Goal: Complete application form

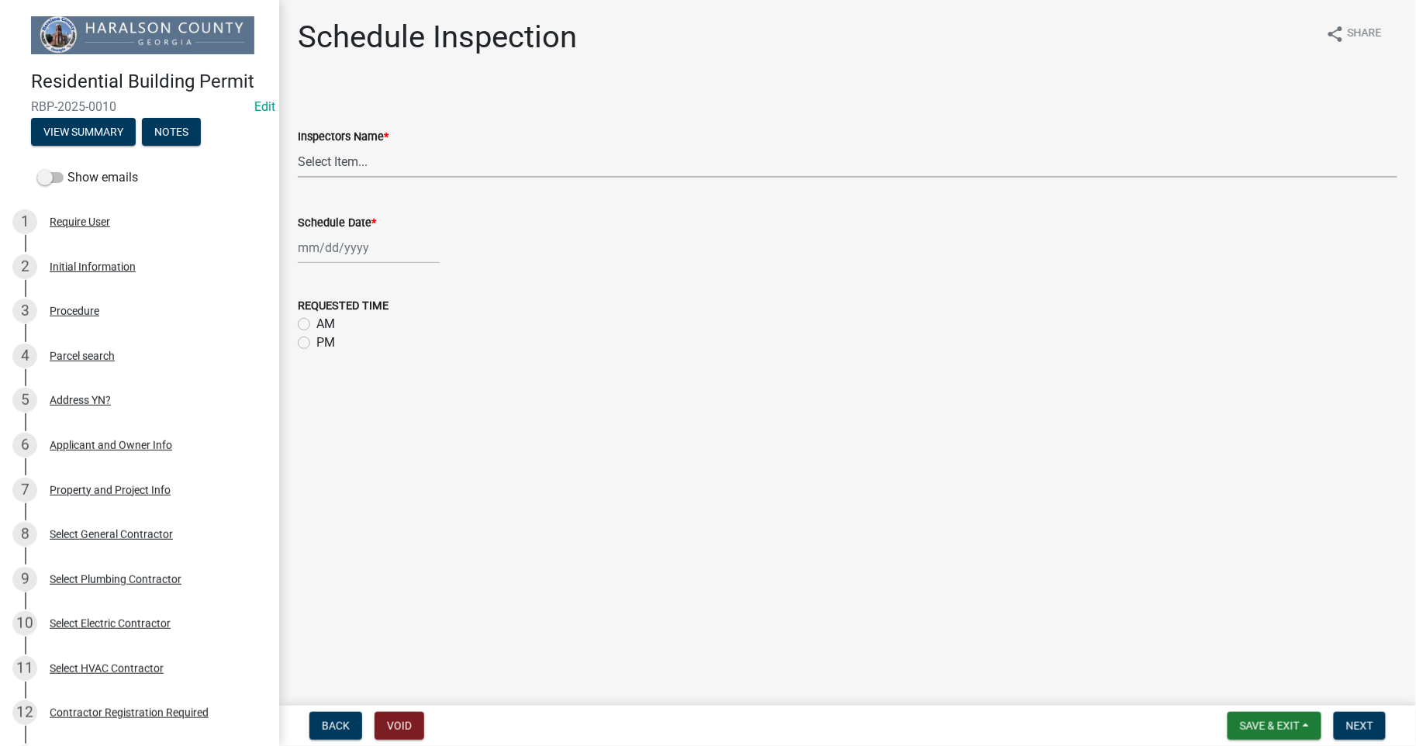
click at [347, 165] on select "Select Item... GWade ([PERSON_NAME]) BUSINESS LICENSE ([PERSON_NAME]) [EMAIL_AD…" at bounding box center [848, 162] width 1100 height 32
select select "fbdd0fad-ebed-4e6d-83ca-a918dedff084"
click at [298, 146] on select "Select Item... GWade ([PERSON_NAME]) BUSINESS LICENSE ([PERSON_NAME]) [EMAIL_AD…" at bounding box center [848, 162] width 1100 height 32
select select "8"
select select "2025"
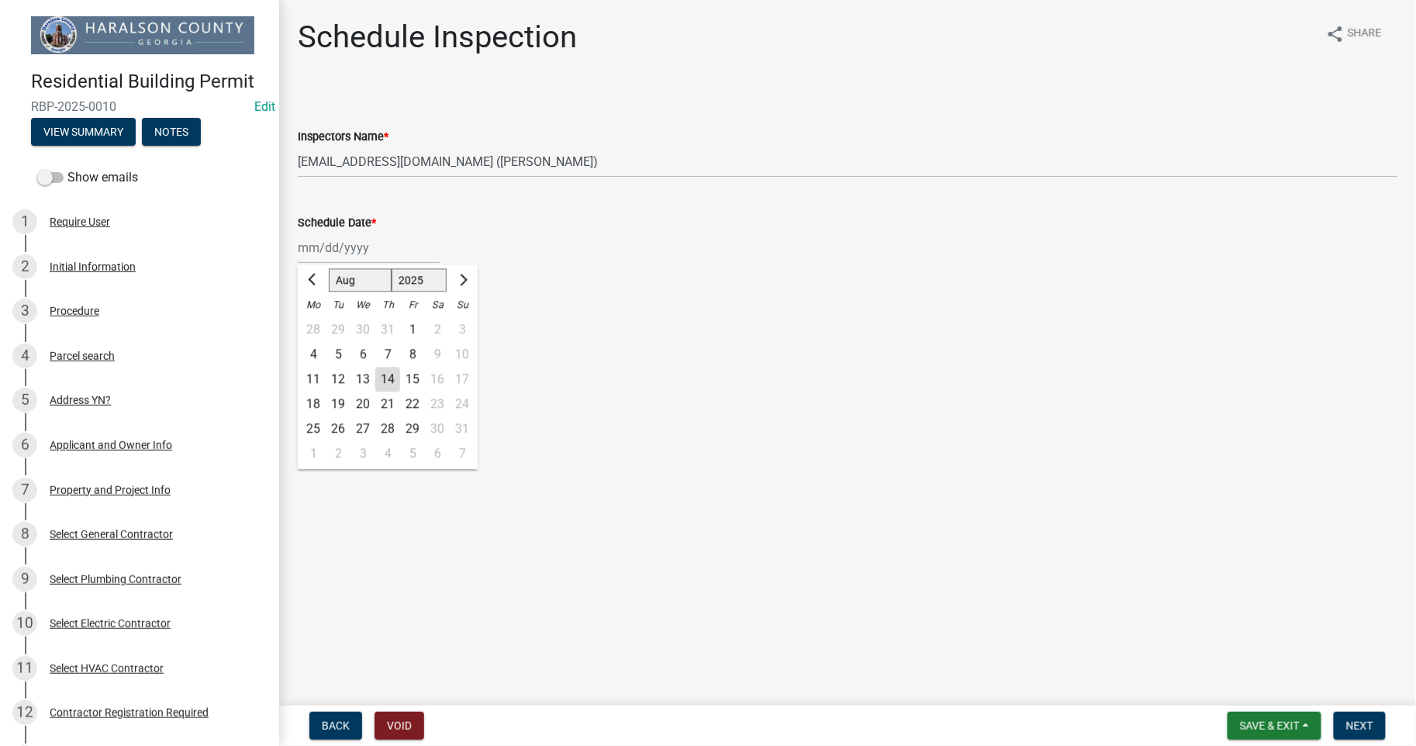
click at [323, 254] on div "[PERSON_NAME] Feb Mar Apr [PERSON_NAME][DATE] Oct Nov [DATE] 1526 1527 1528 152…" at bounding box center [369, 248] width 142 height 32
click at [364, 376] on div "13" at bounding box center [363, 379] width 25 height 25
type input "[DATE]"
click at [1362, 720] on span "Next" at bounding box center [1359, 726] width 27 height 12
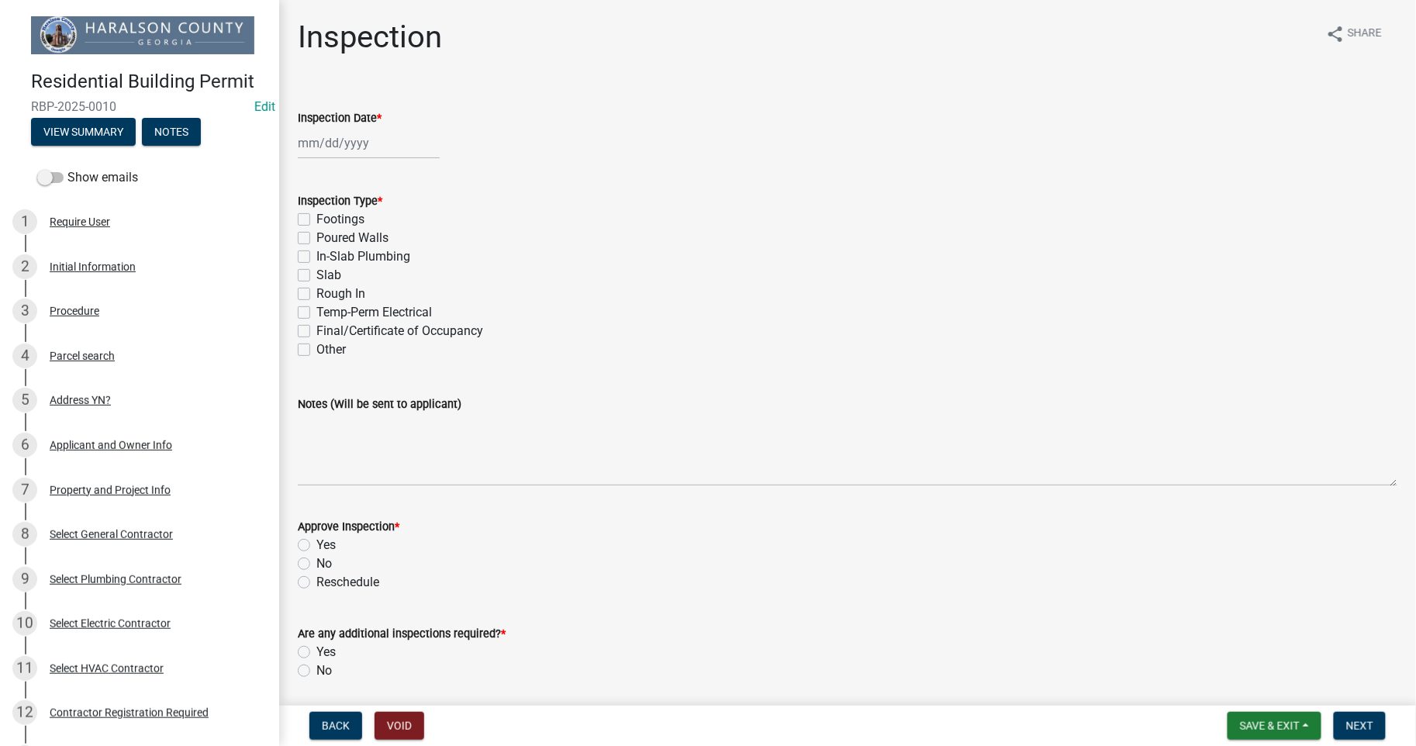
click at [340, 149] on div at bounding box center [369, 143] width 142 height 32
select select "8"
select select "2025"
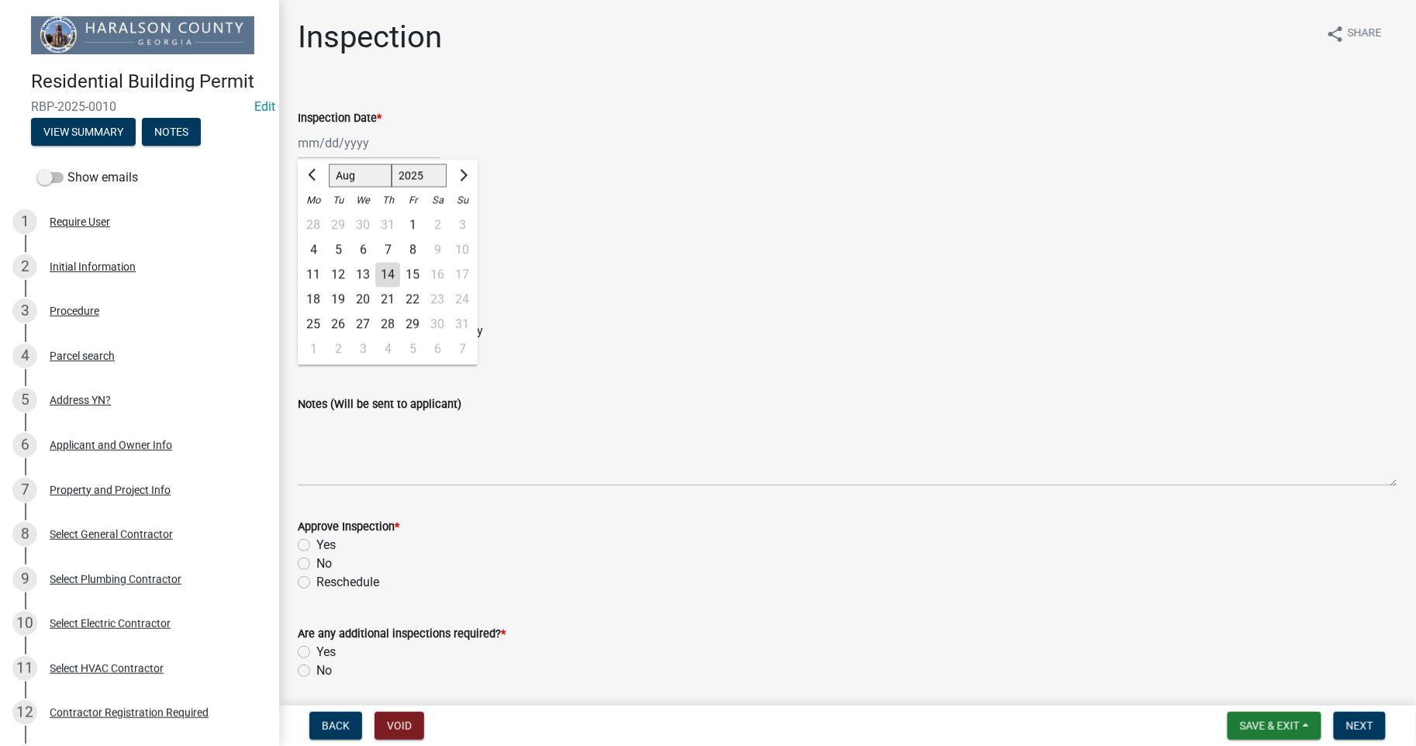
click at [366, 274] on div "13" at bounding box center [363, 274] width 25 height 25
type input "[DATE]"
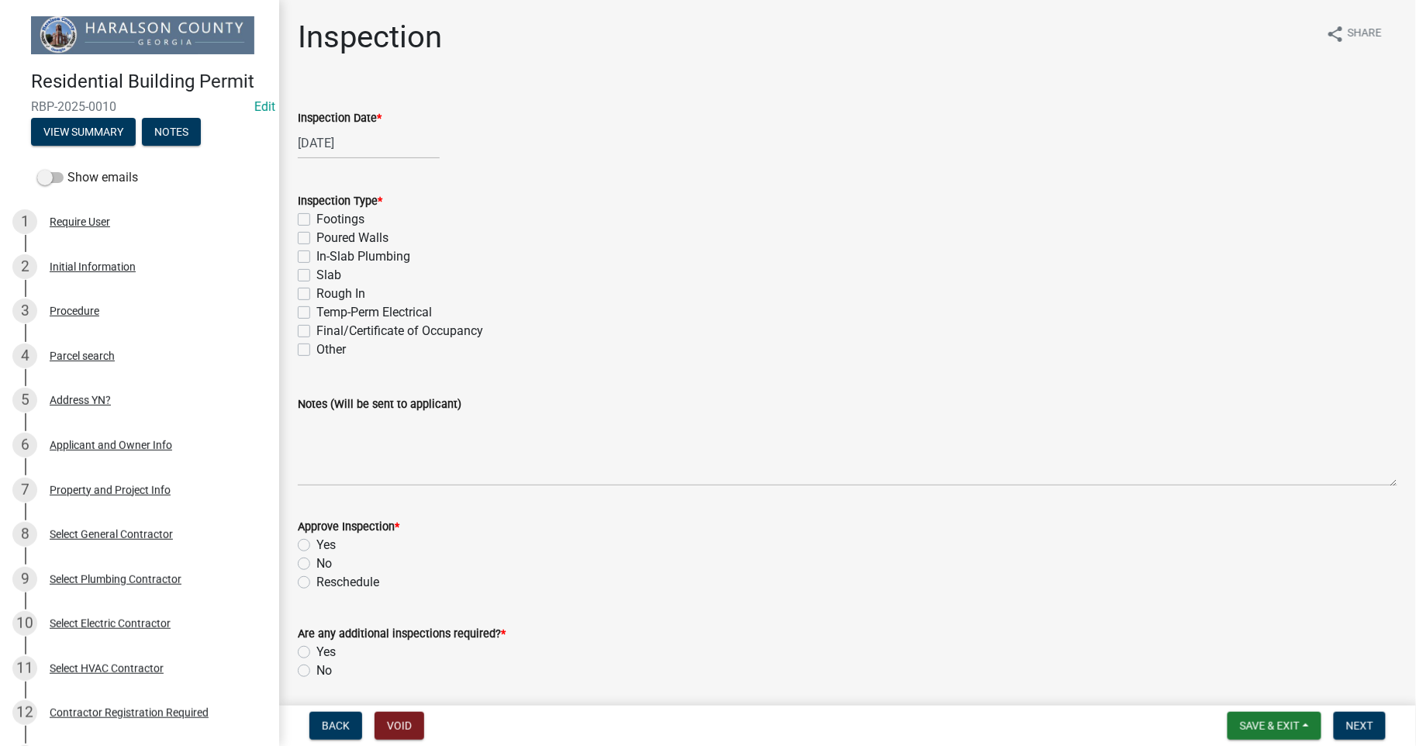
click at [316, 290] on label "Rough In" at bounding box center [340, 294] width 49 height 19
click at [316, 290] on input "Rough In" at bounding box center [321, 290] width 10 height 10
checkbox input "true"
checkbox input "false"
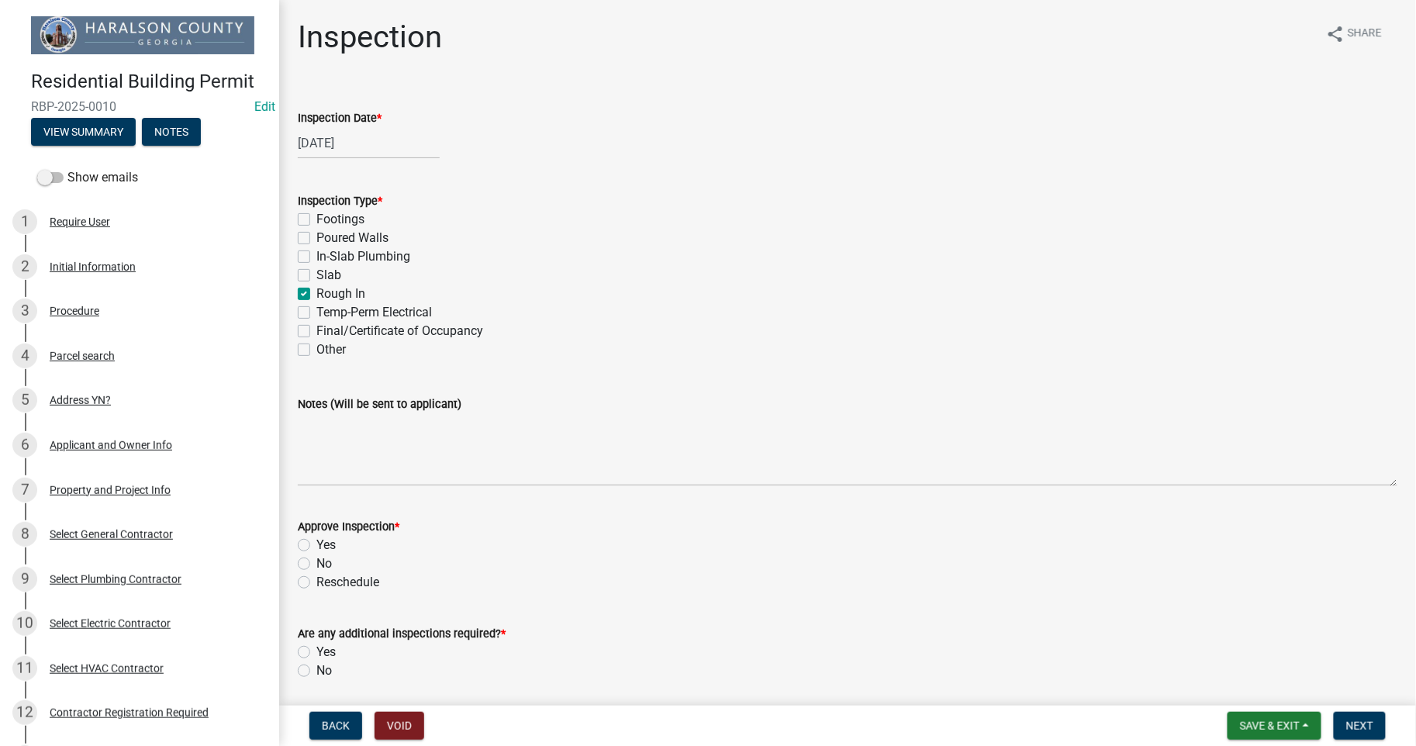
checkbox input "false"
checkbox input "true"
checkbox input "false"
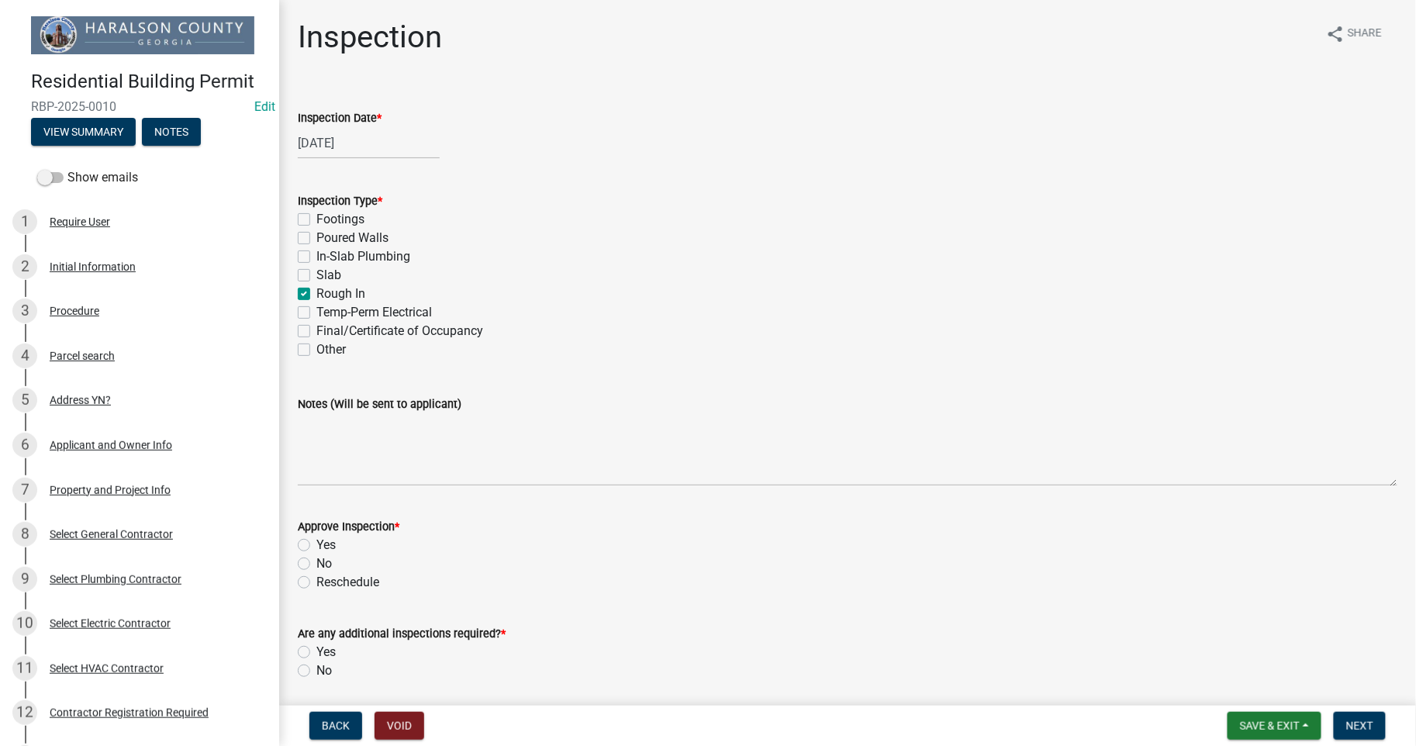
checkbox input "false"
click at [316, 544] on label "Yes" at bounding box center [325, 545] width 19 height 19
click at [316, 544] on input "Yes" at bounding box center [321, 541] width 10 height 10
radio input "true"
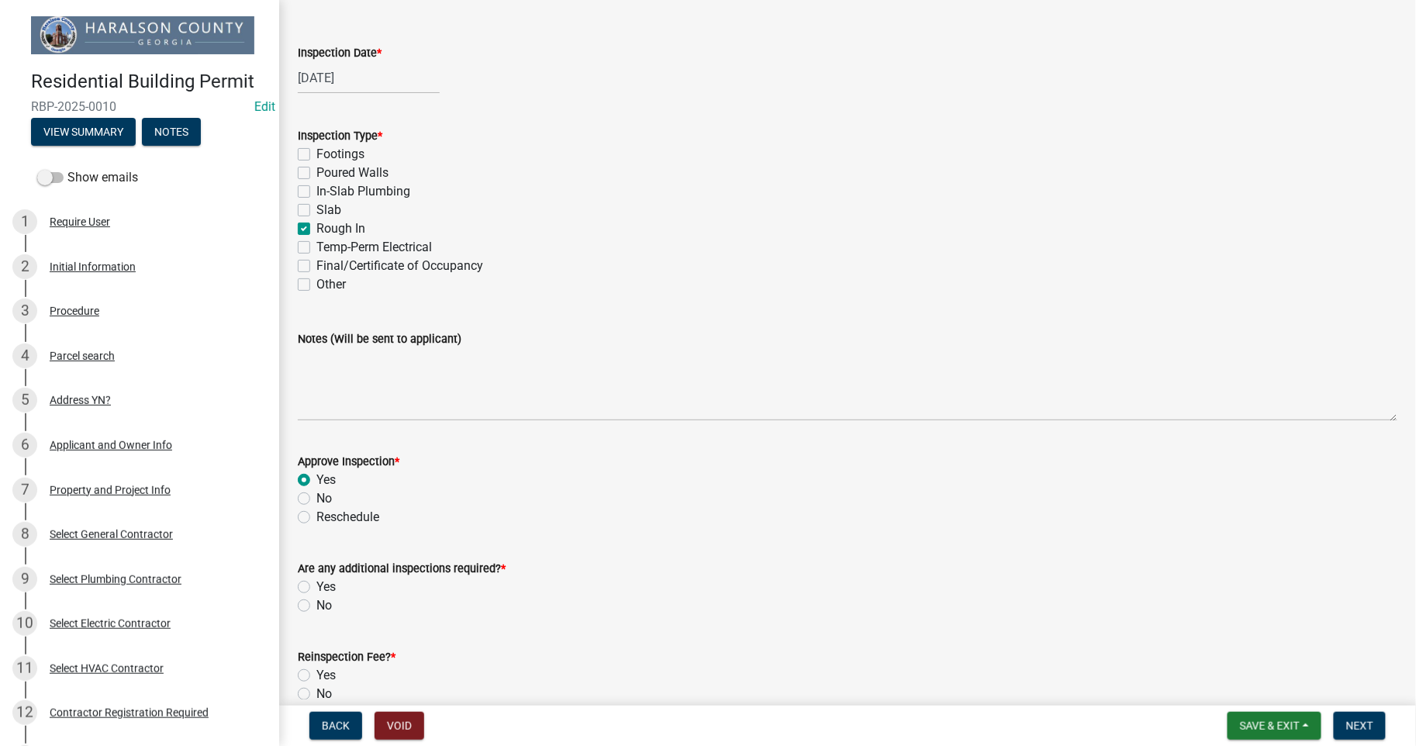
scroll to position [114, 0]
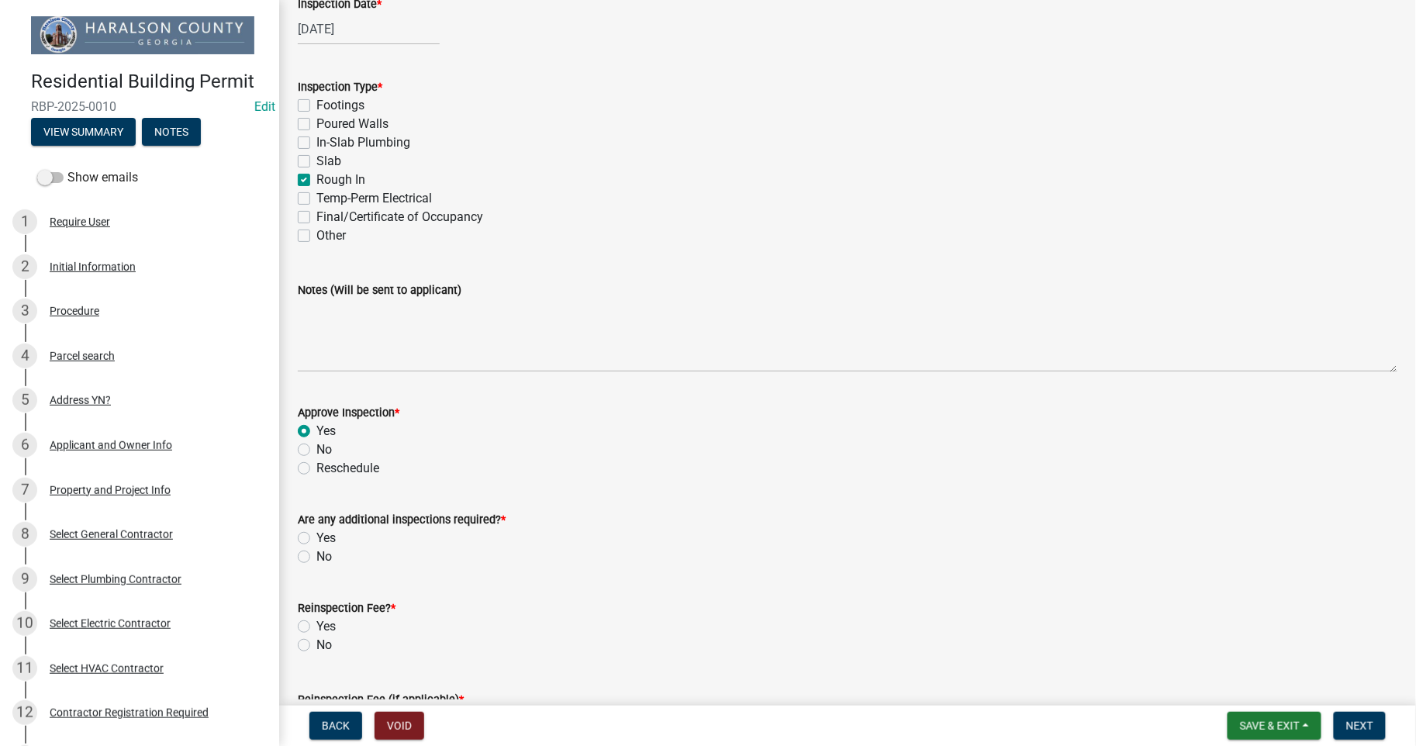
click at [316, 536] on label "Yes" at bounding box center [325, 538] width 19 height 19
click at [316, 536] on input "Yes" at bounding box center [321, 534] width 10 height 10
radio input "true"
click at [316, 644] on label "No" at bounding box center [324, 645] width 16 height 19
click at [316, 644] on input "No" at bounding box center [321, 641] width 10 height 10
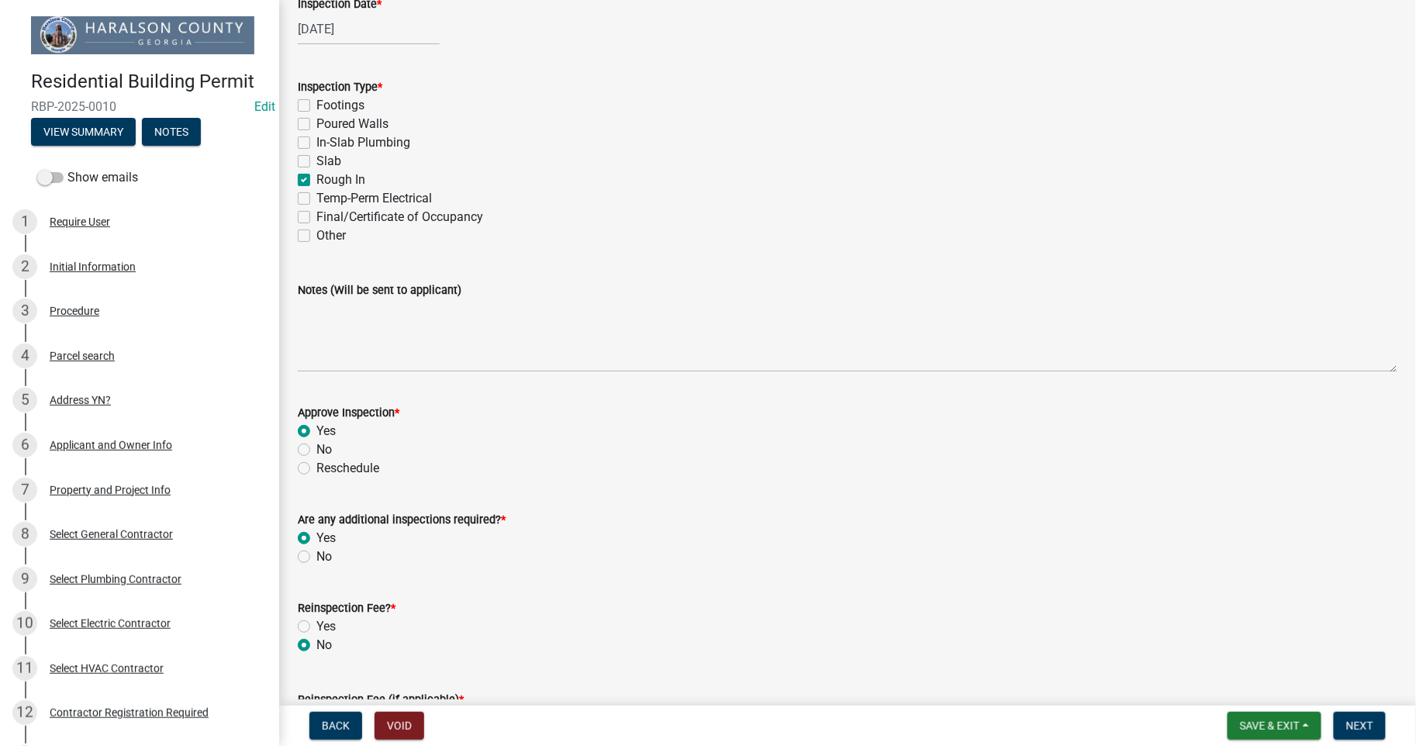
radio input "true"
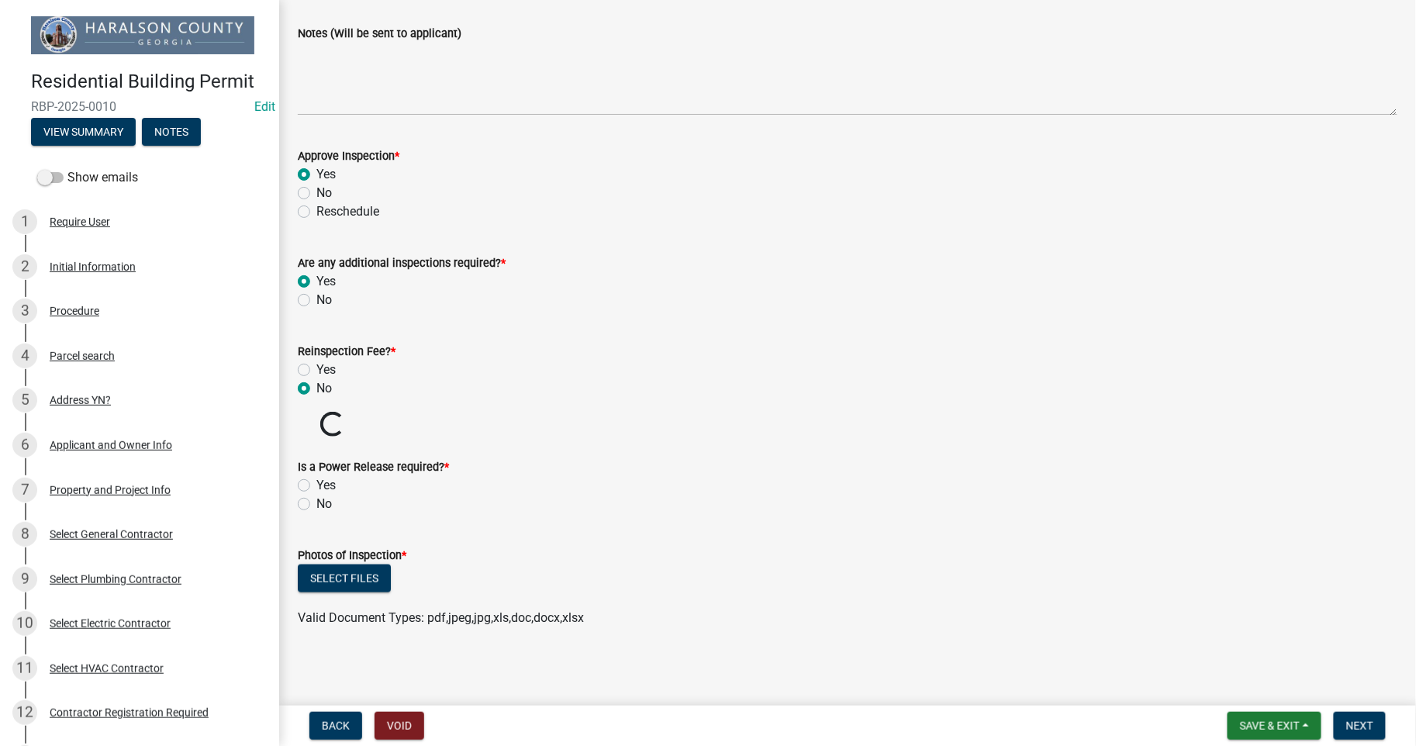
scroll to position [373, 0]
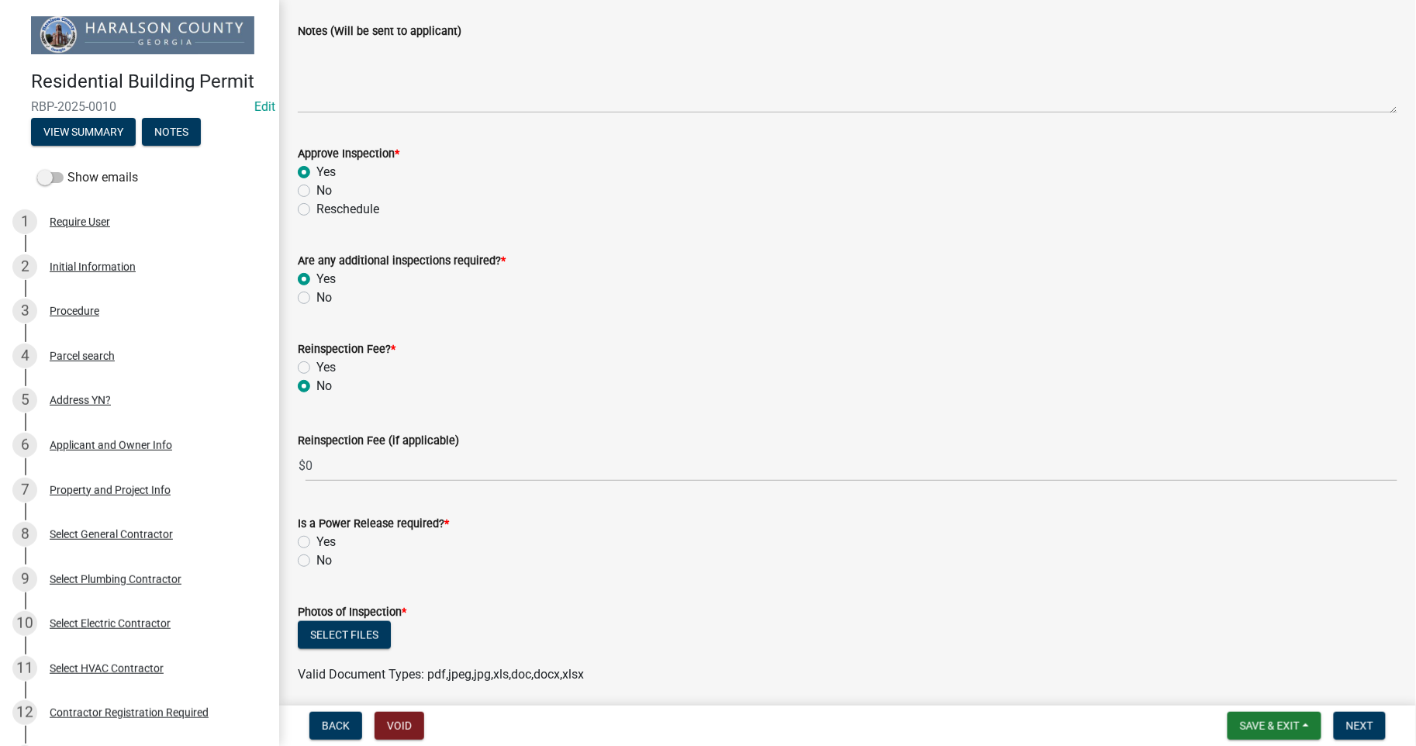
click at [316, 554] on label "No" at bounding box center [324, 560] width 16 height 19
click at [316, 554] on input "No" at bounding box center [321, 556] width 10 height 10
radio input "true"
click at [372, 637] on button "Select files" at bounding box center [344, 635] width 93 height 28
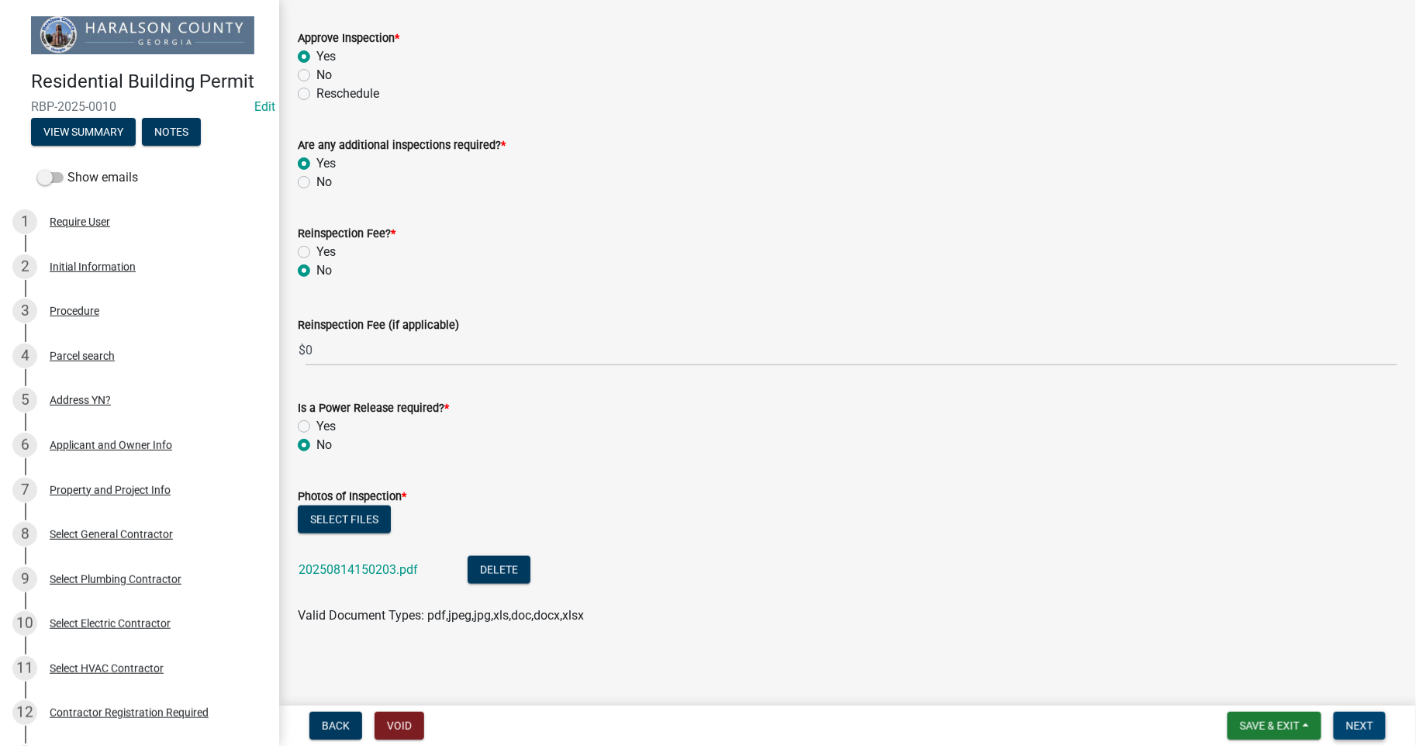
click at [1368, 725] on span "Next" at bounding box center [1359, 726] width 27 height 12
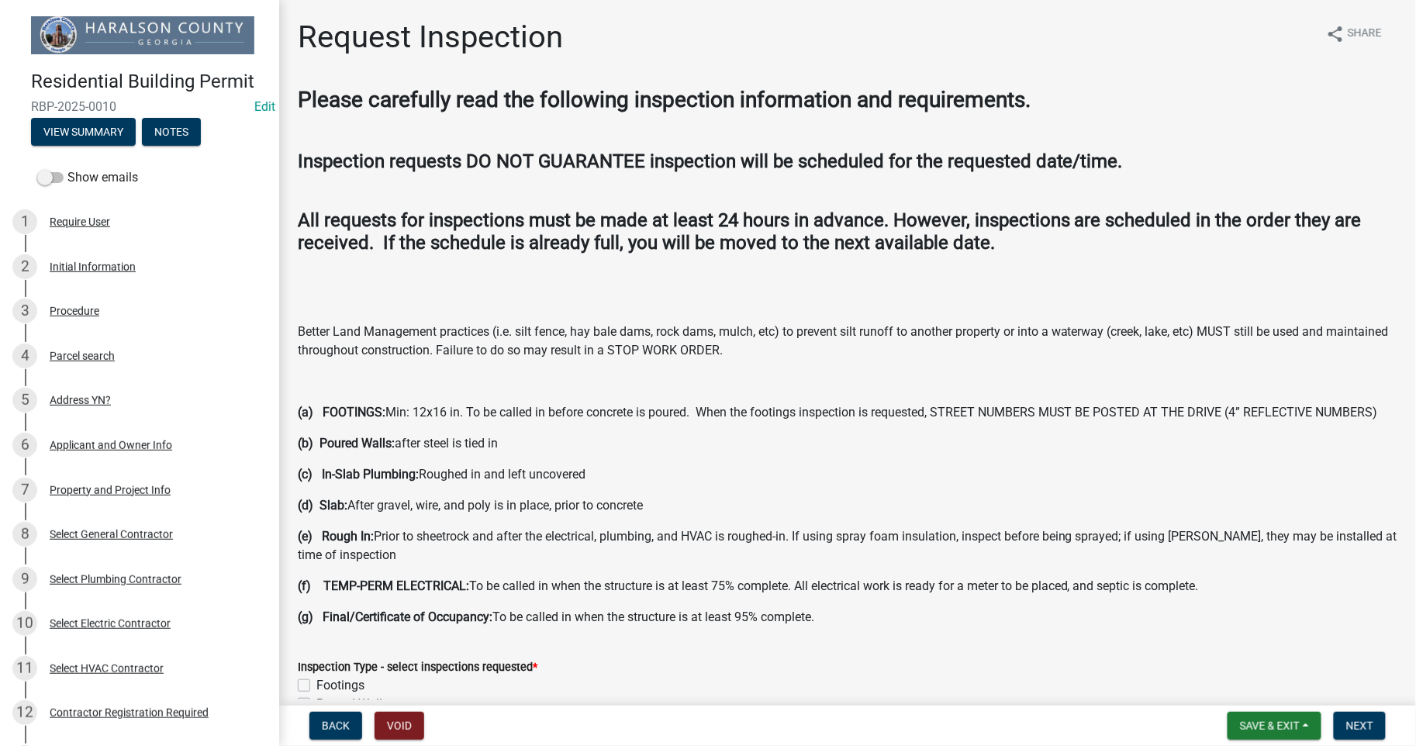
scroll to position [344, 0]
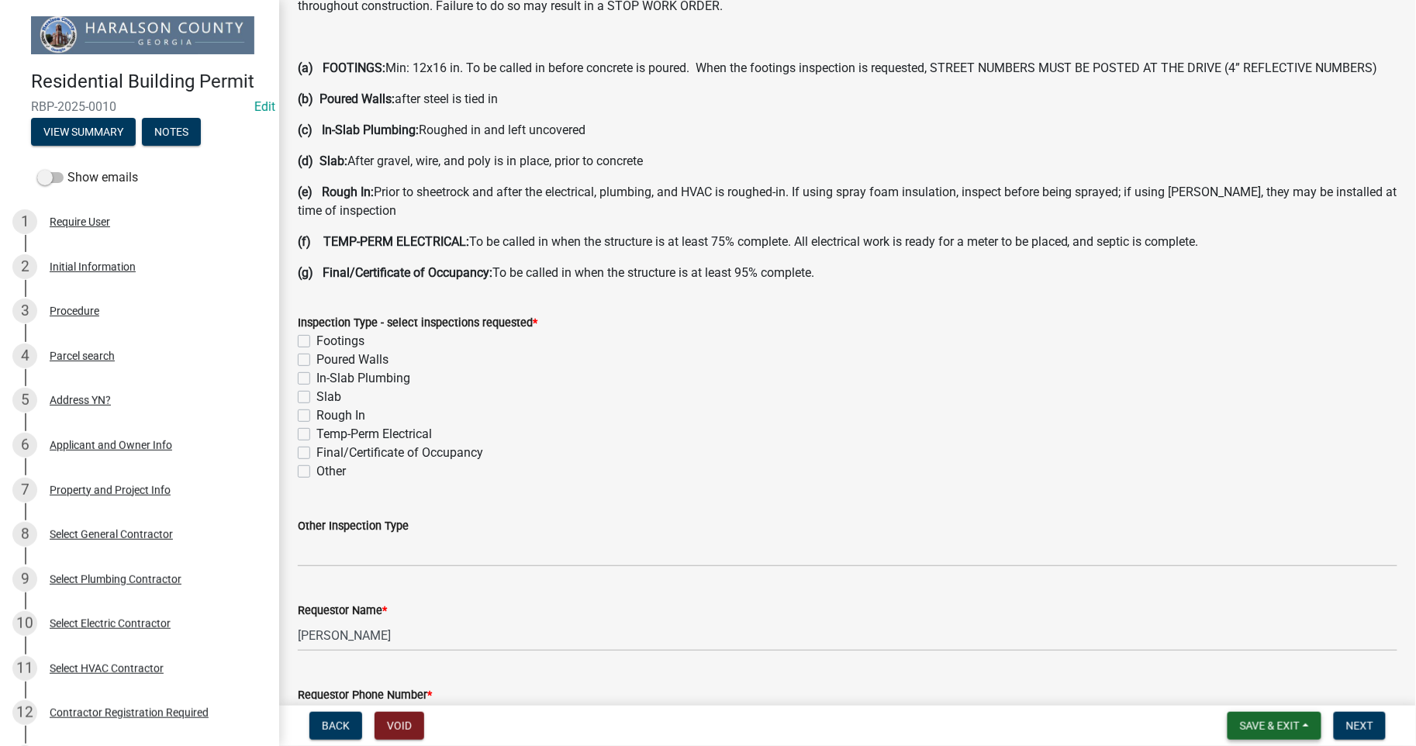
click at [1273, 729] on span "Save & Exit" at bounding box center [1270, 726] width 60 height 12
click at [1265, 686] on button "Save & Exit" at bounding box center [1259, 685] width 124 height 37
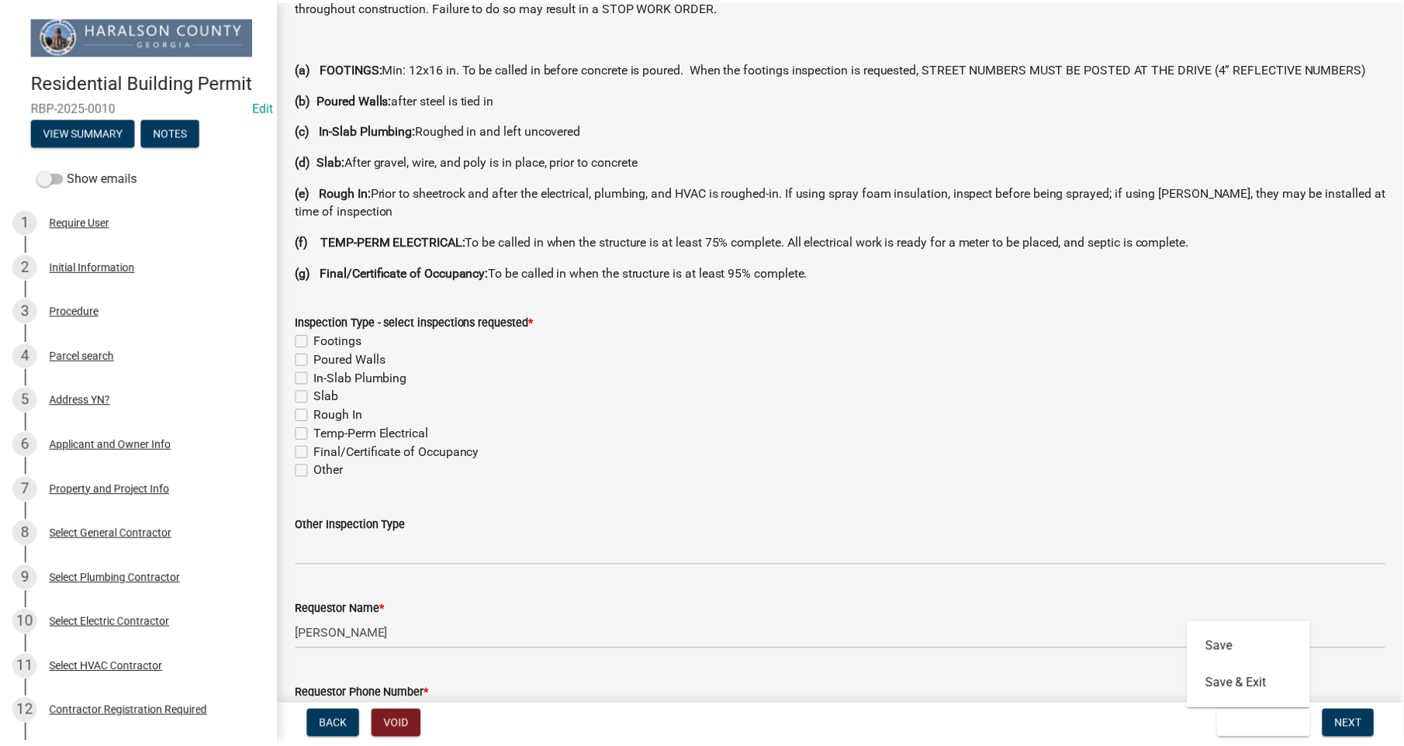
scroll to position [0, 0]
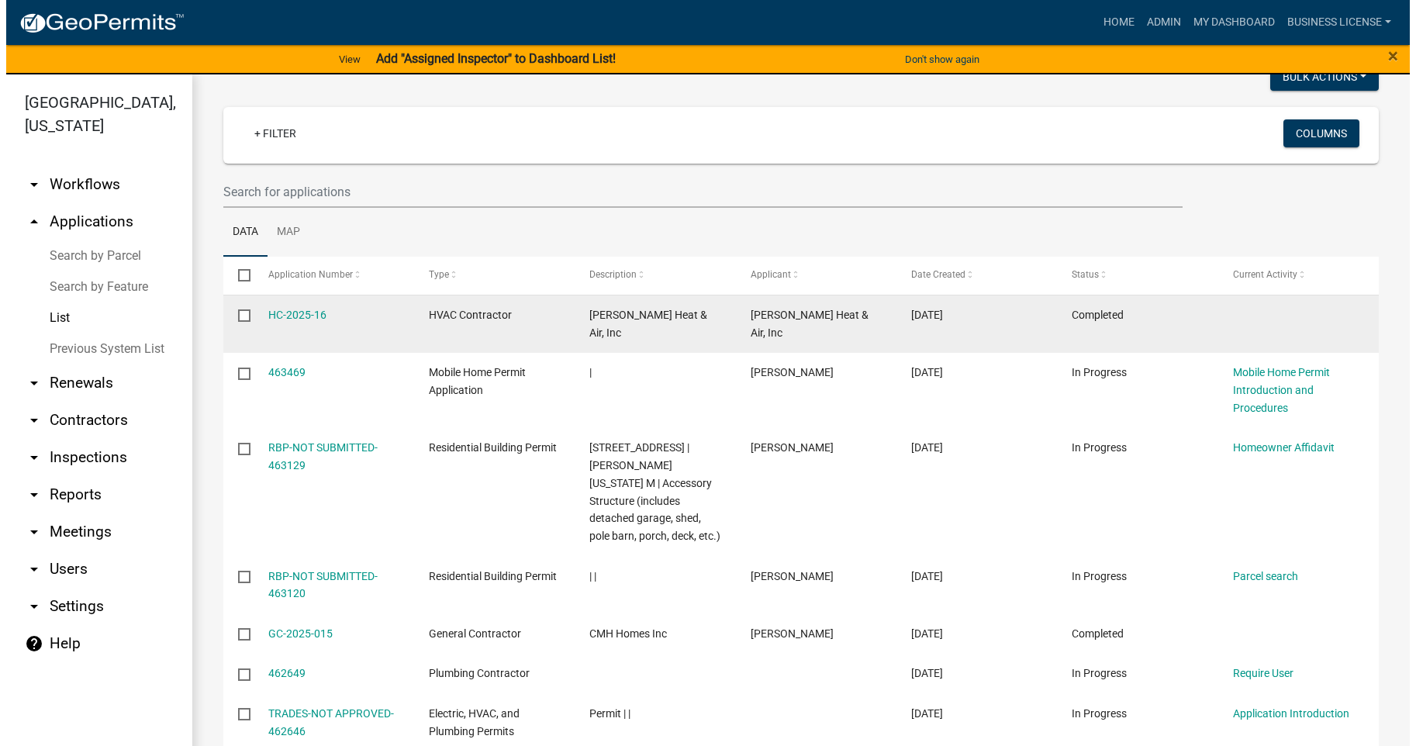
scroll to position [114, 0]
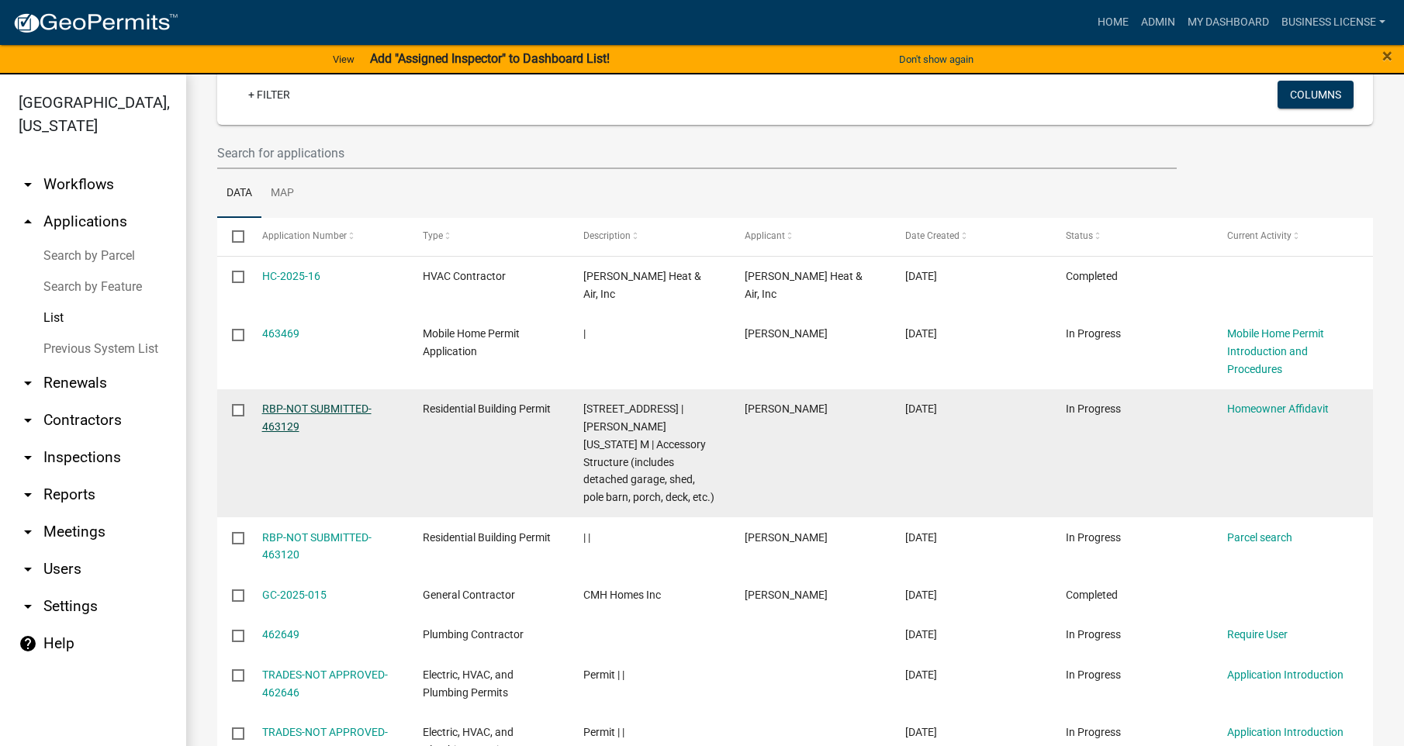
click at [337, 402] on link "RBP-NOT SUBMITTED-463129" at bounding box center [316, 417] width 109 height 30
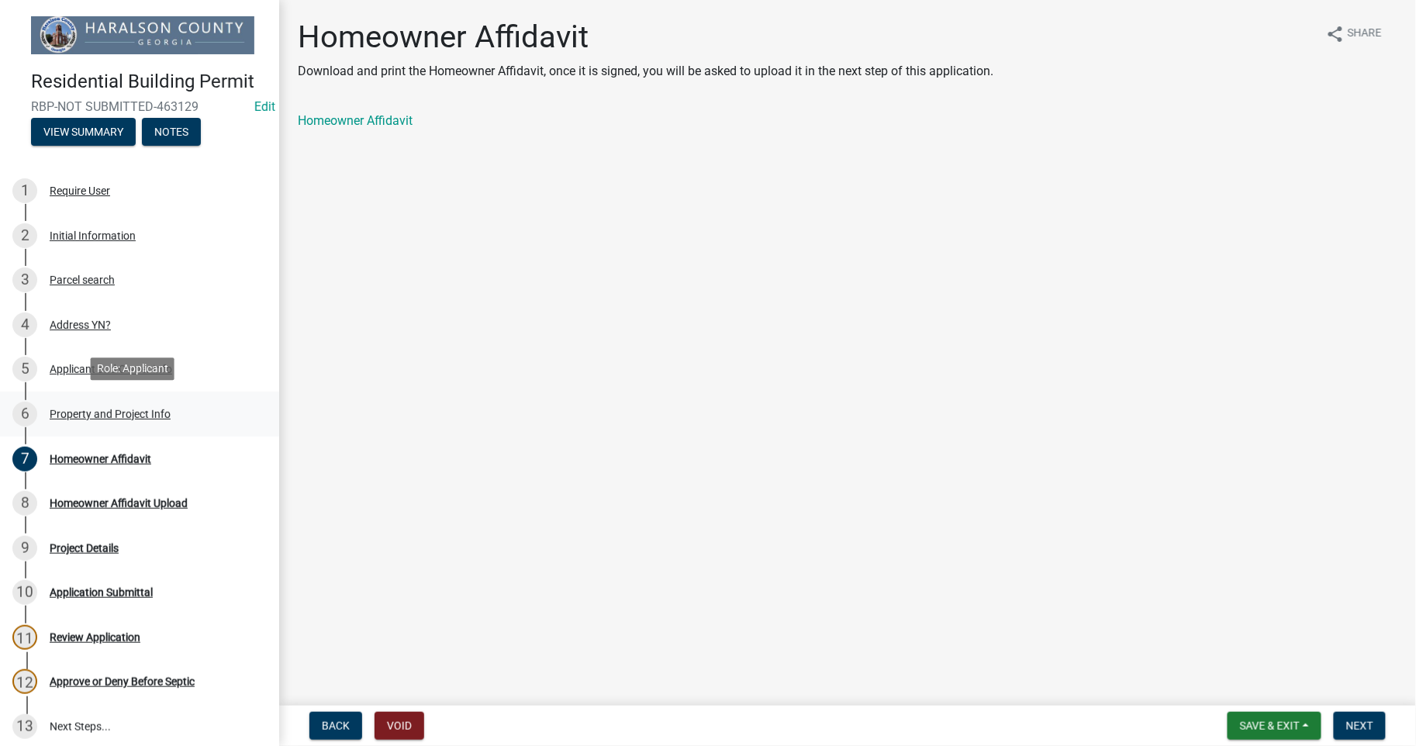
click at [95, 409] on div "Property and Project Info" at bounding box center [110, 414] width 121 height 11
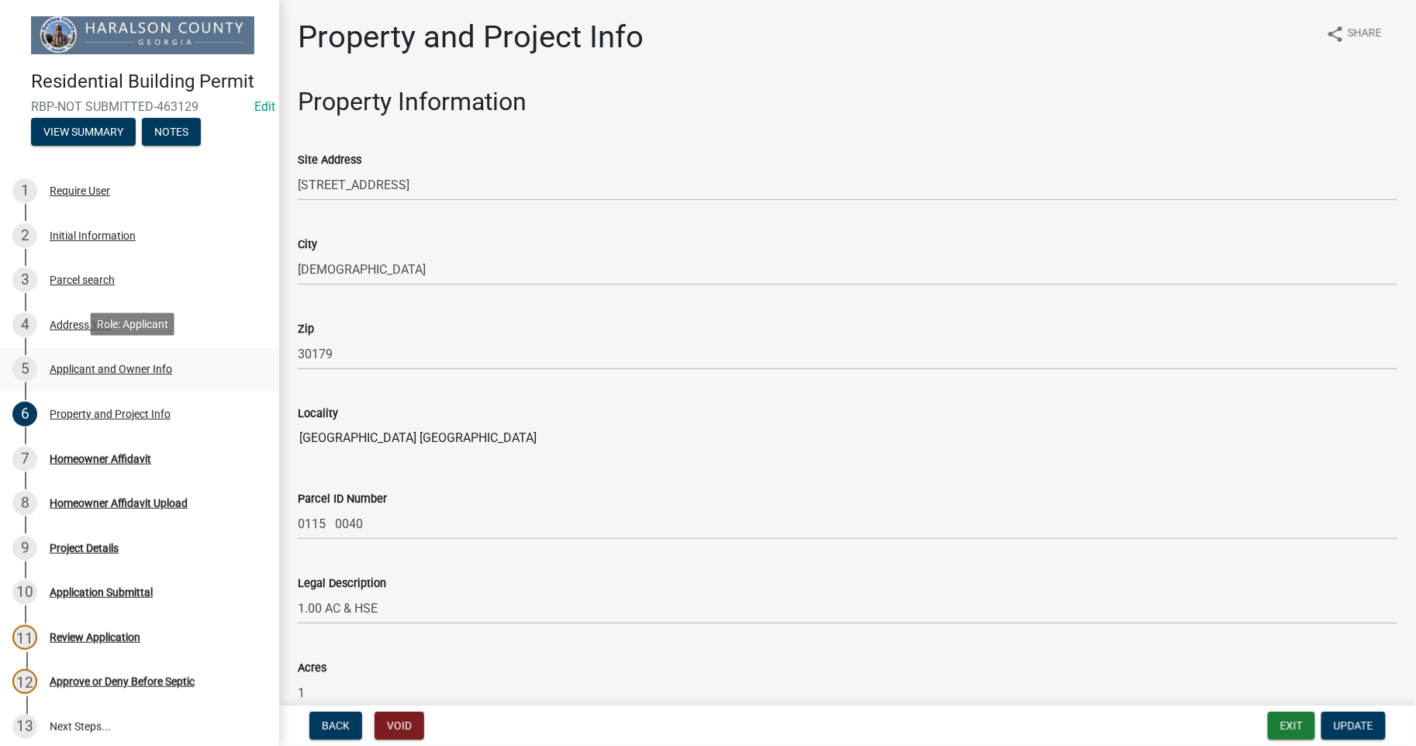
click at [95, 374] on div "5 Applicant and Owner Info" at bounding box center [133, 369] width 242 height 25
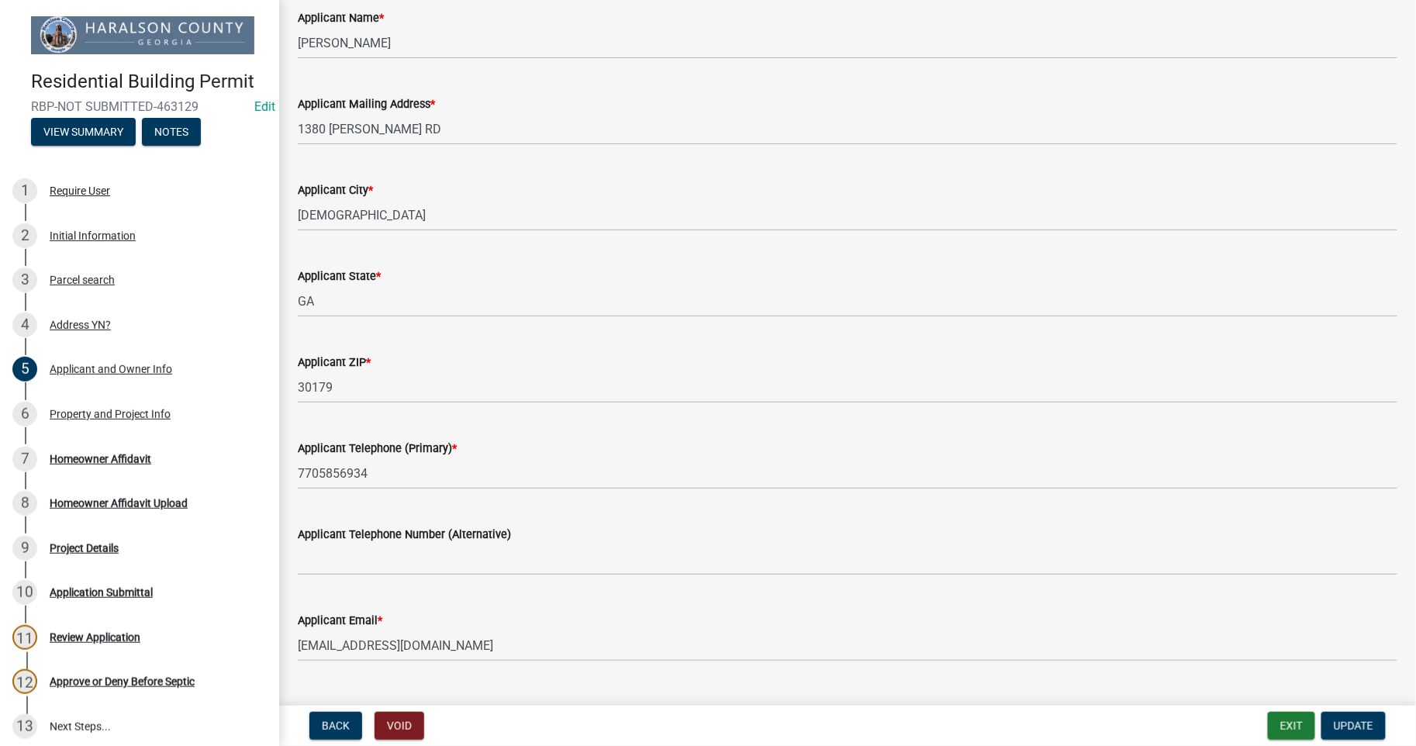
scroll to position [1021, 0]
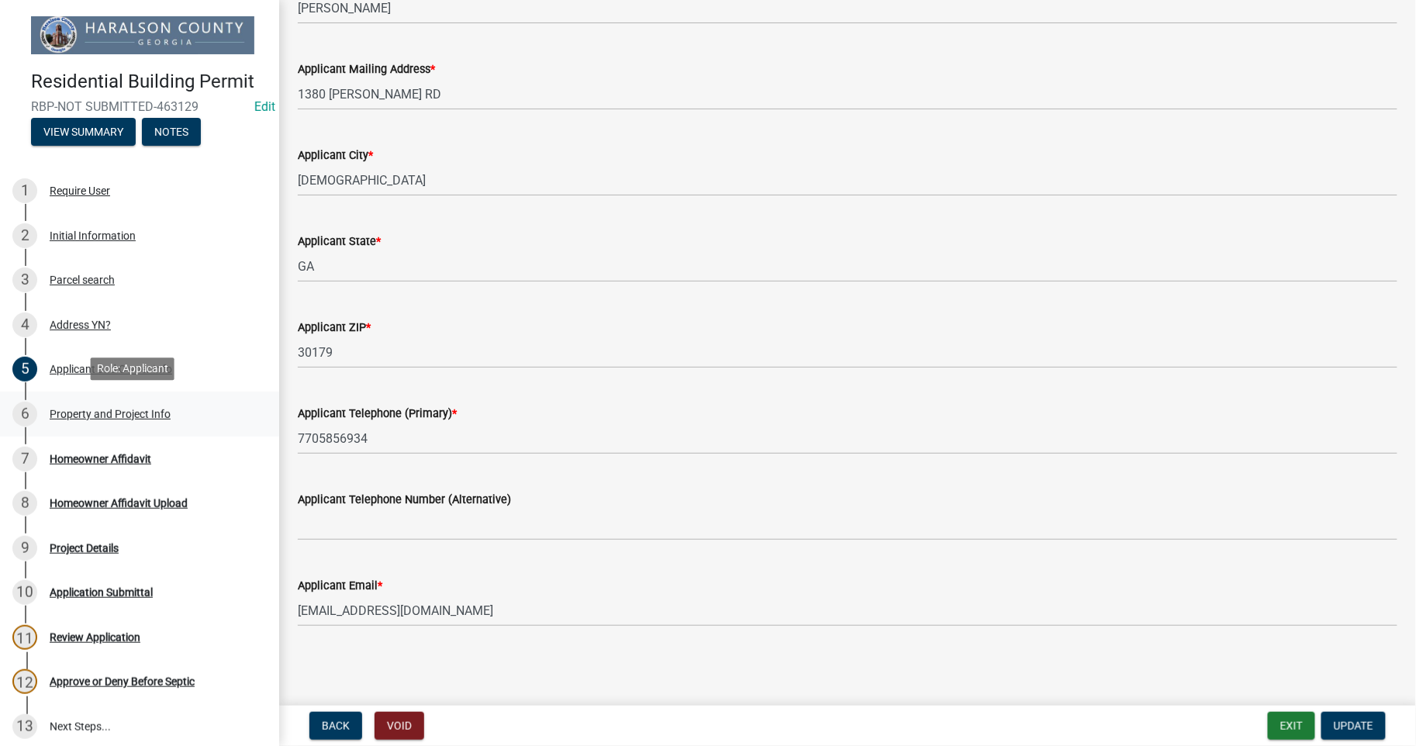
click at [127, 415] on div "Property and Project Info" at bounding box center [110, 414] width 121 height 11
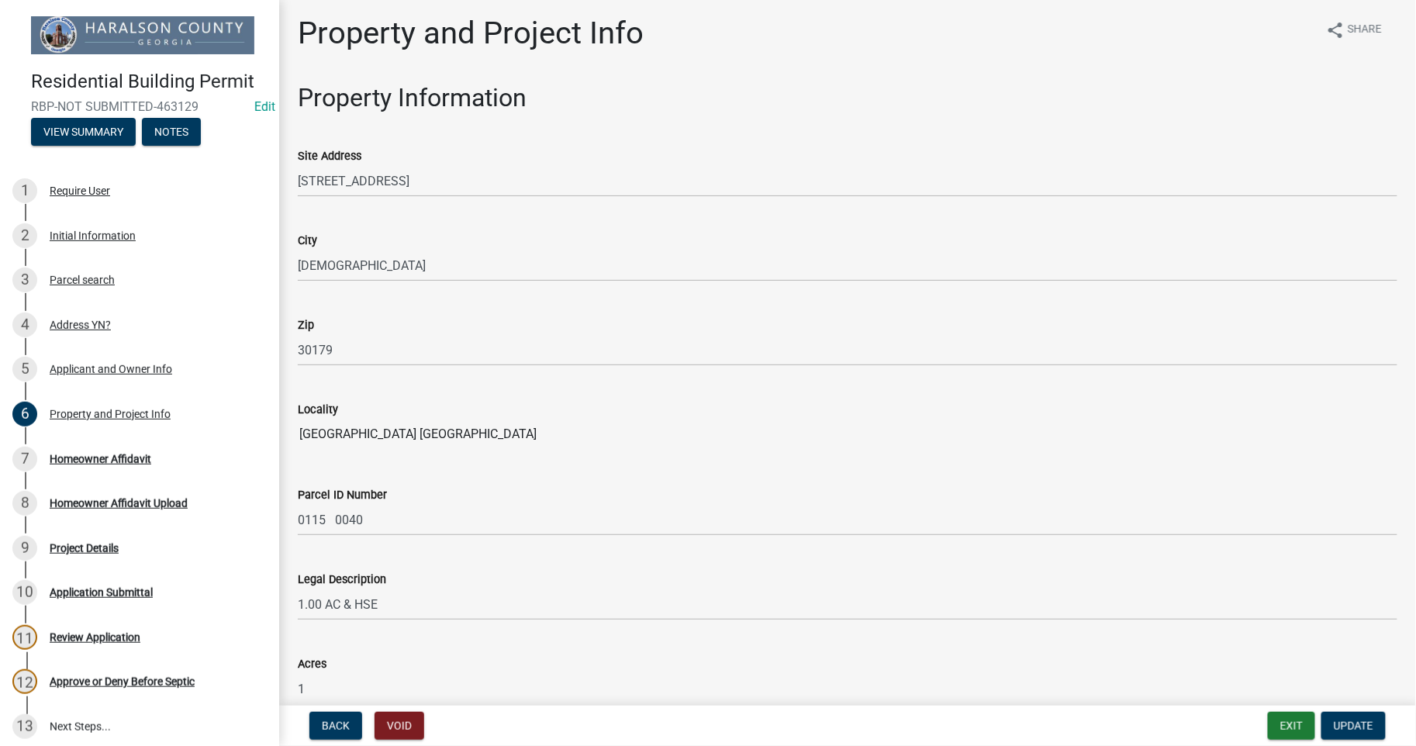
scroll to position [0, 0]
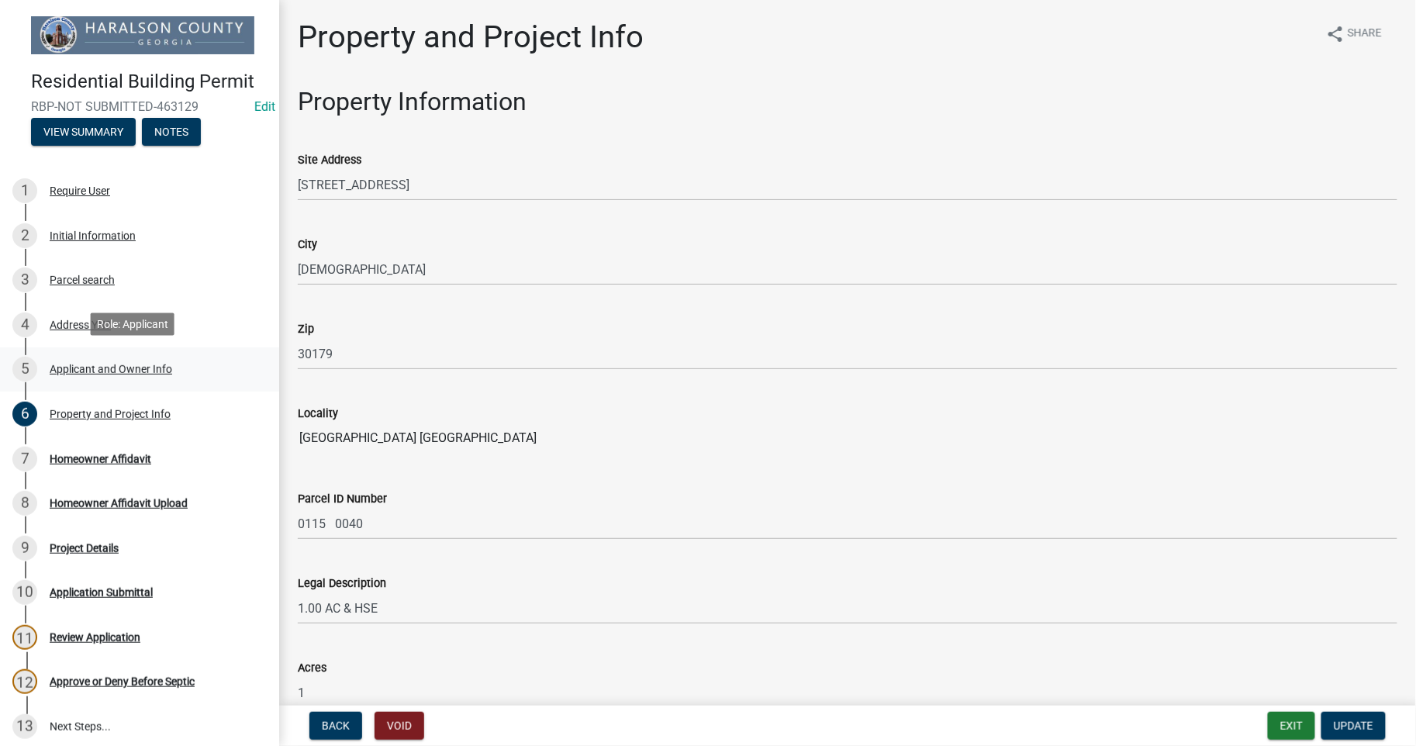
click at [109, 370] on div "Applicant and Owner Info" at bounding box center [111, 369] width 123 height 11
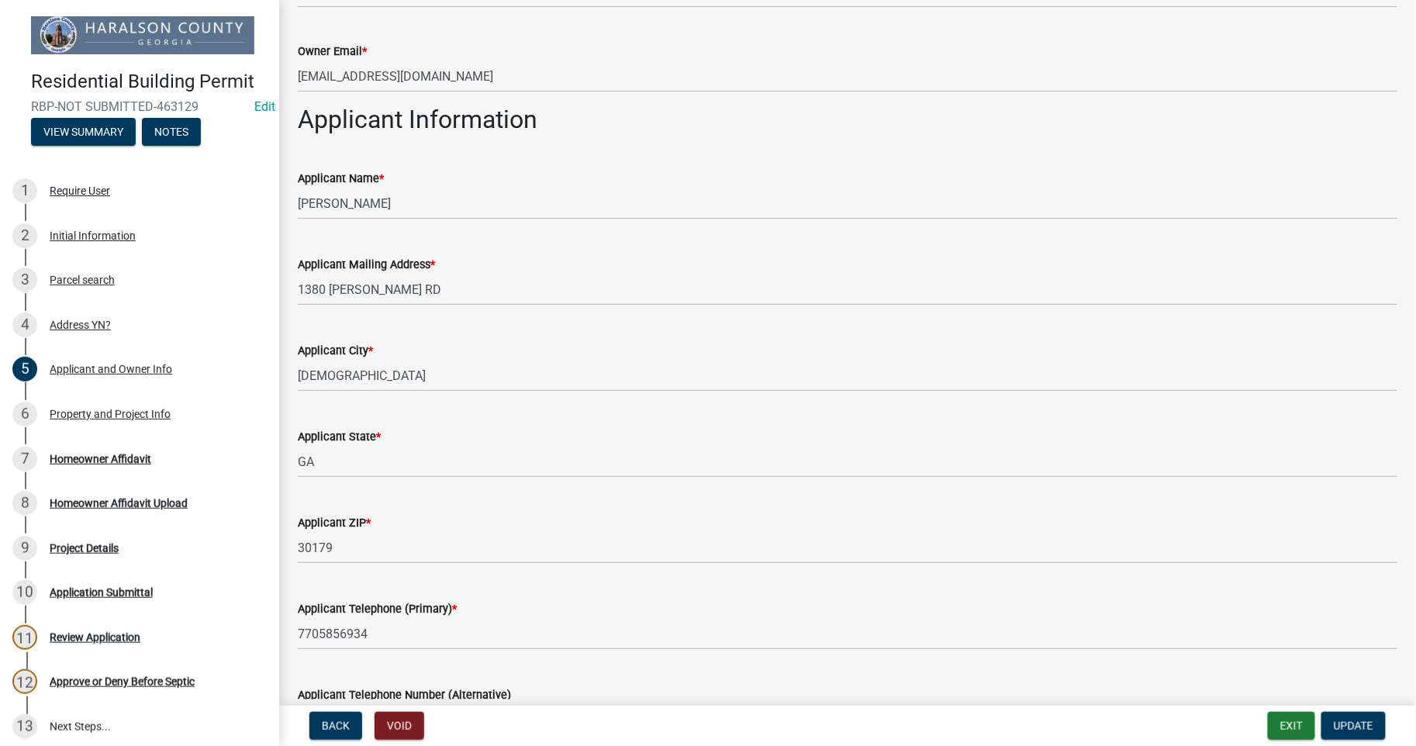
scroll to position [1021, 0]
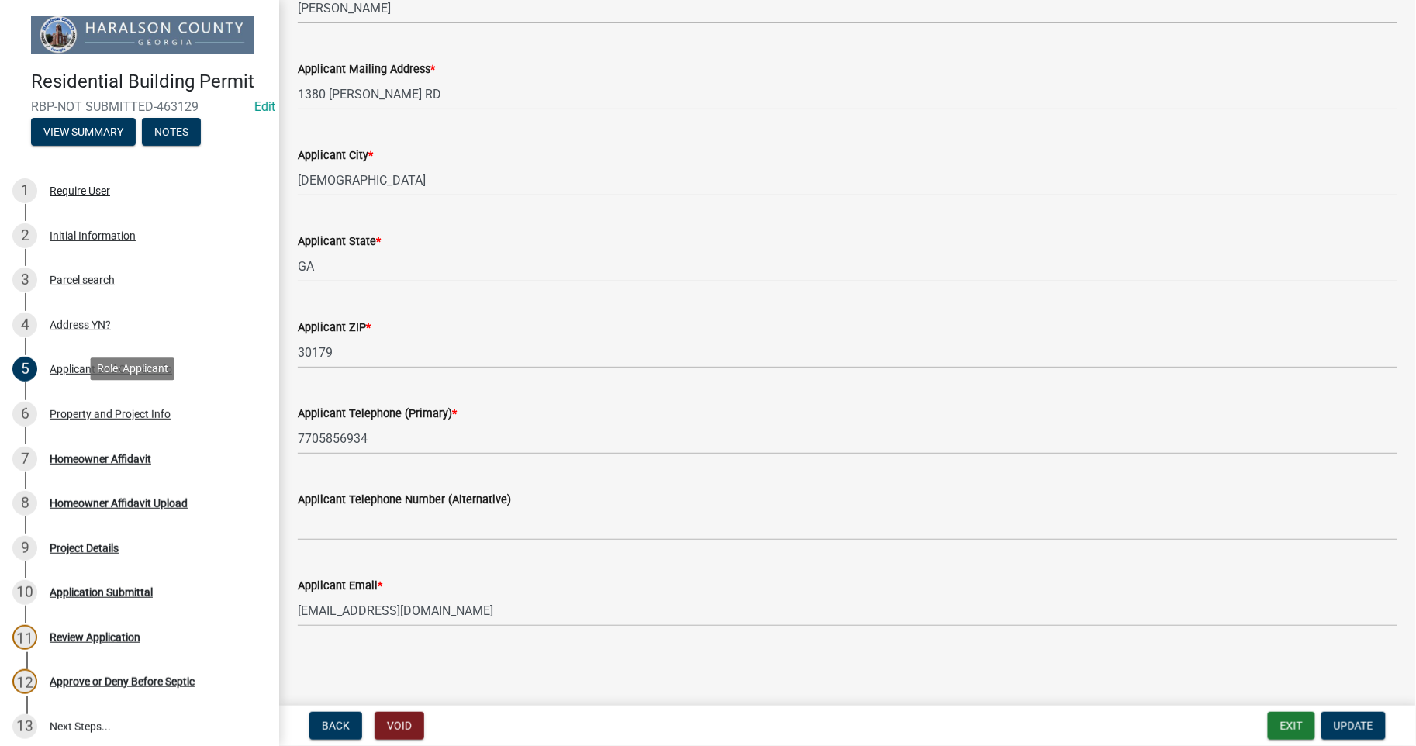
click at [109, 409] on div "Property and Project Info" at bounding box center [110, 414] width 121 height 11
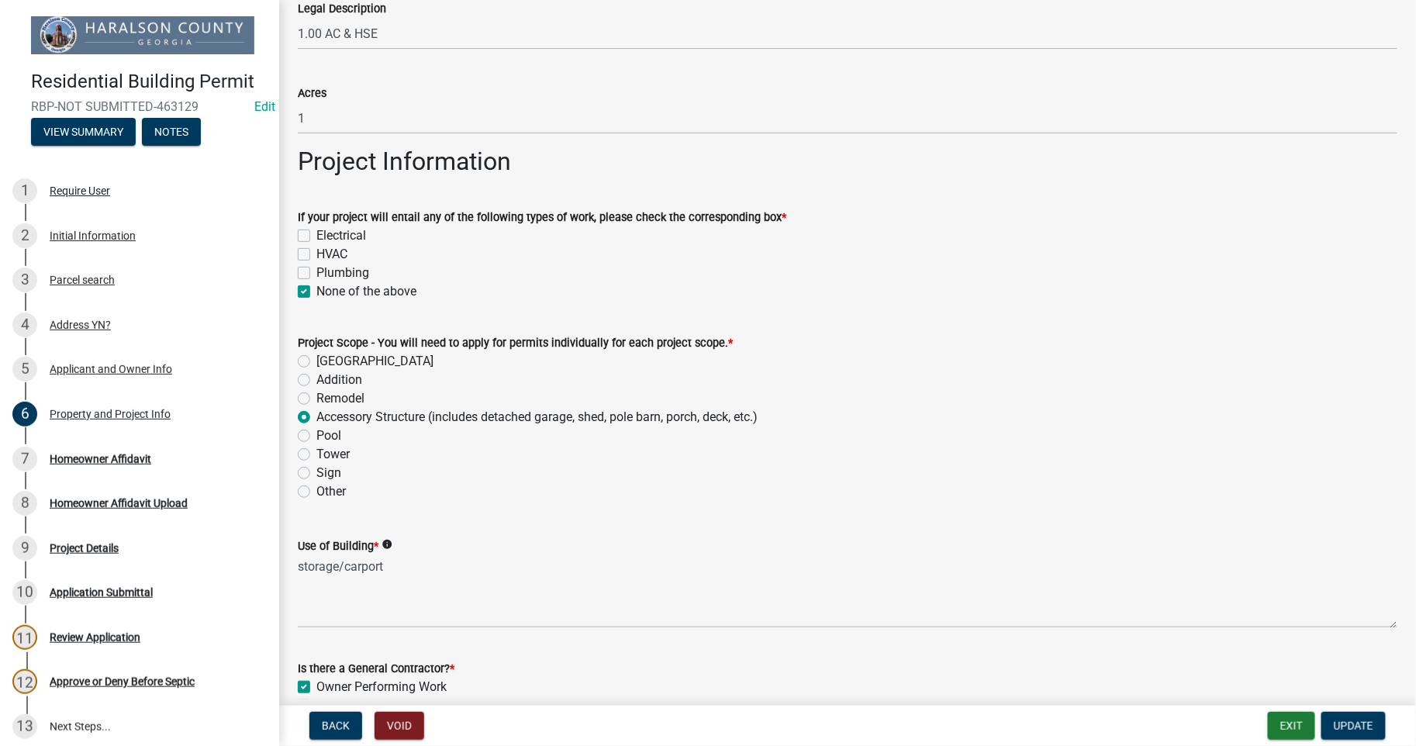
scroll to position [664, 0]
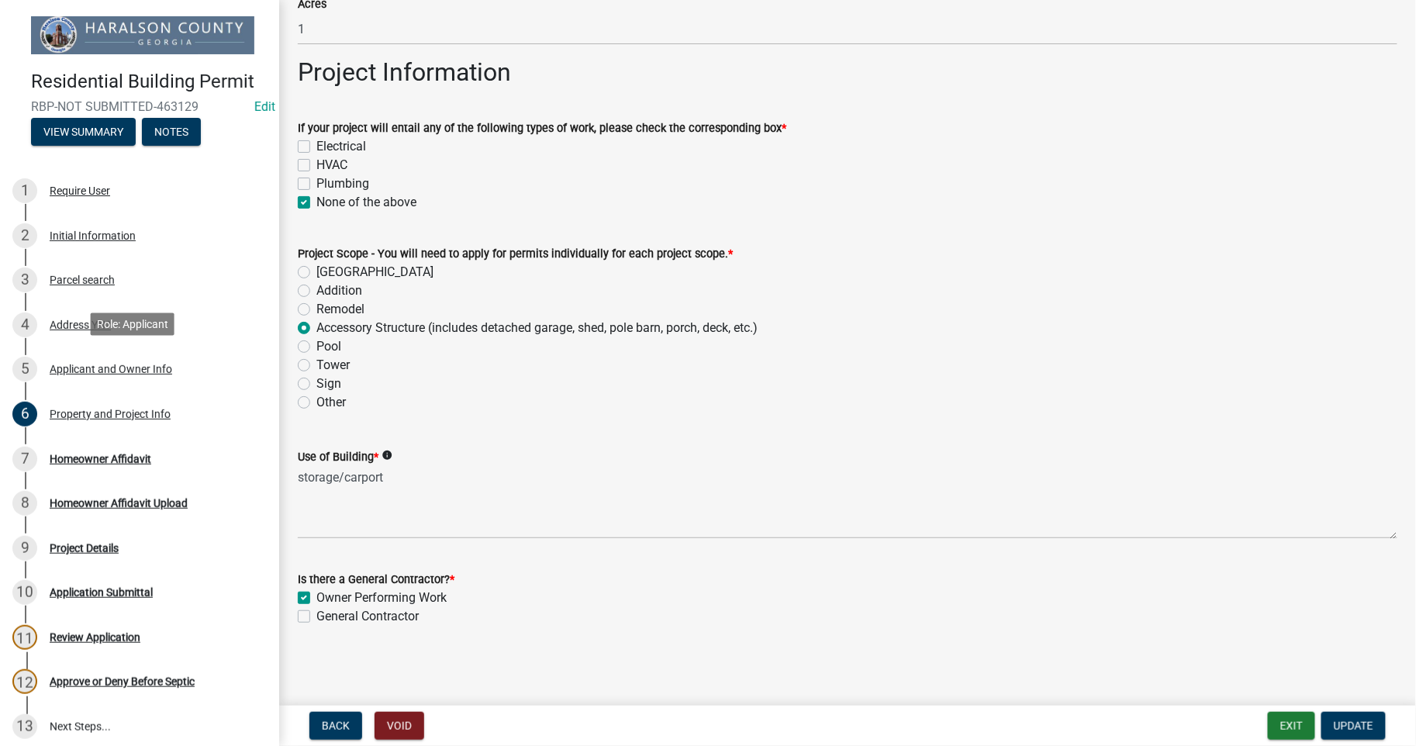
click at [98, 368] on div "Applicant and Owner Info" at bounding box center [111, 369] width 123 height 11
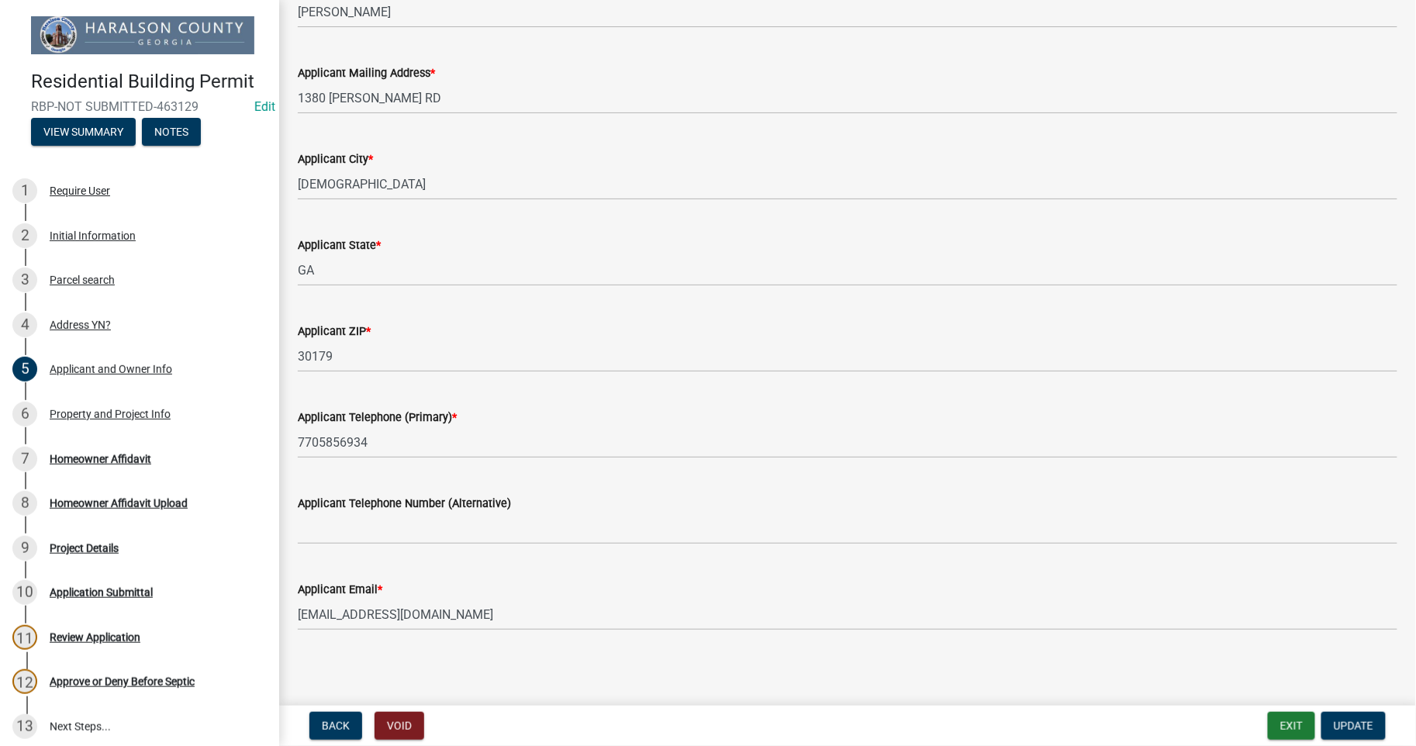
scroll to position [1021, 0]
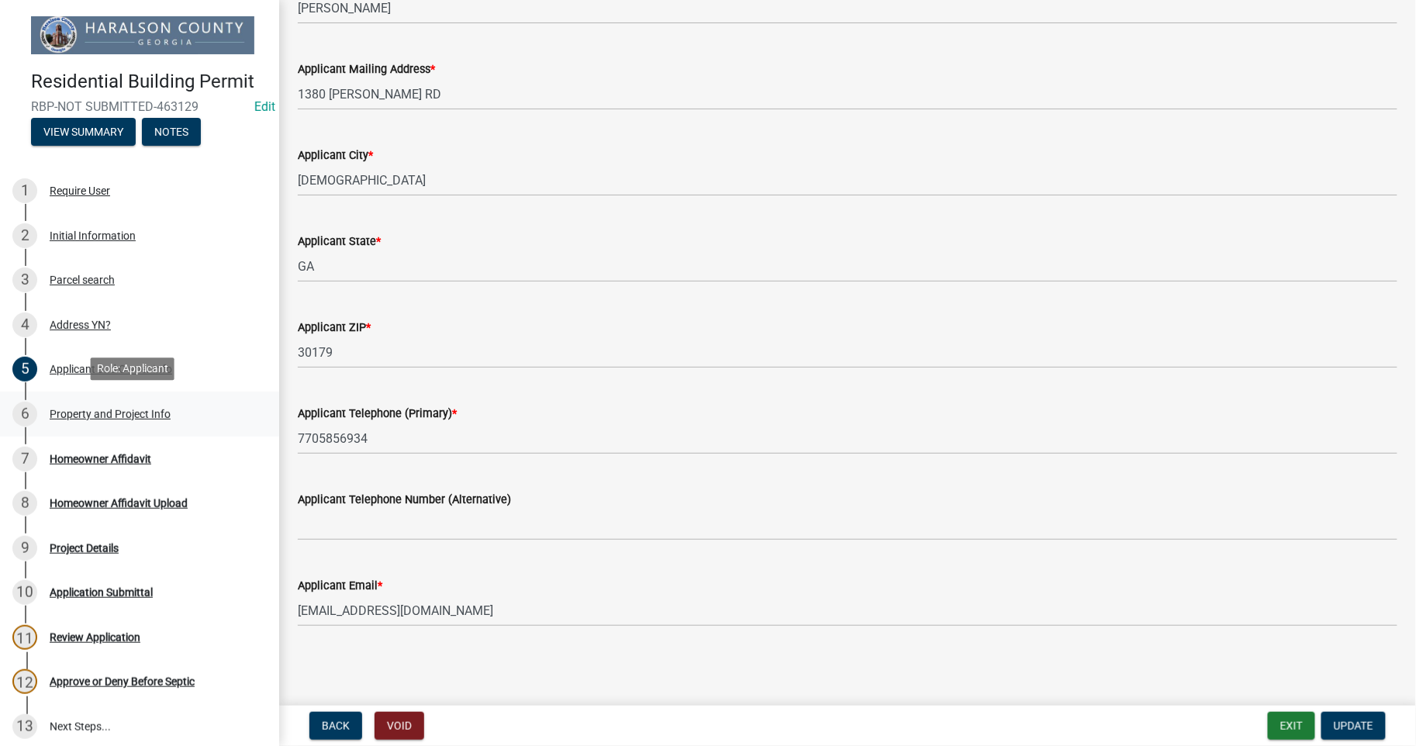
click at [130, 419] on div "6 Property and Project Info" at bounding box center [133, 414] width 242 height 25
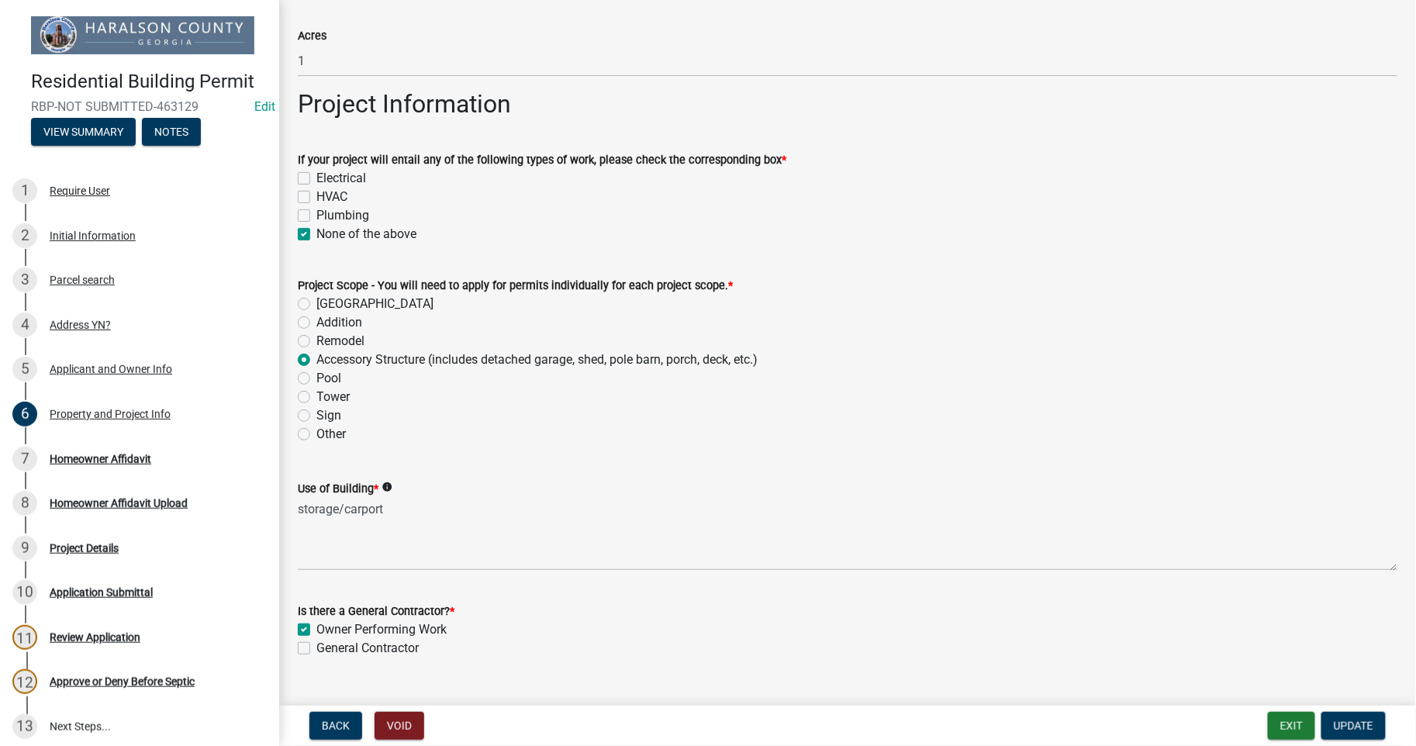
scroll to position [664, 0]
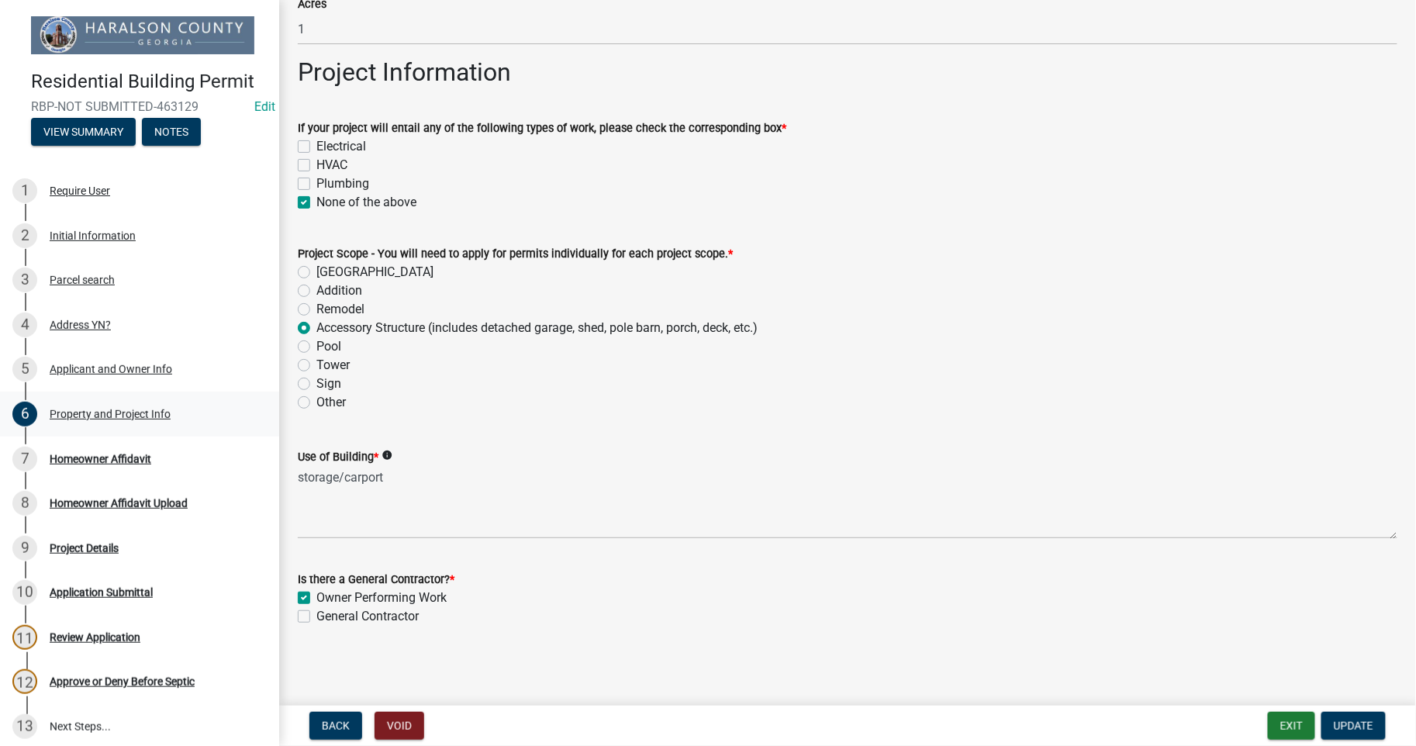
click at [133, 416] on div "Property and Project Info" at bounding box center [110, 414] width 121 height 11
click at [129, 367] on div "Applicant and Owner Info" at bounding box center [111, 369] width 123 height 11
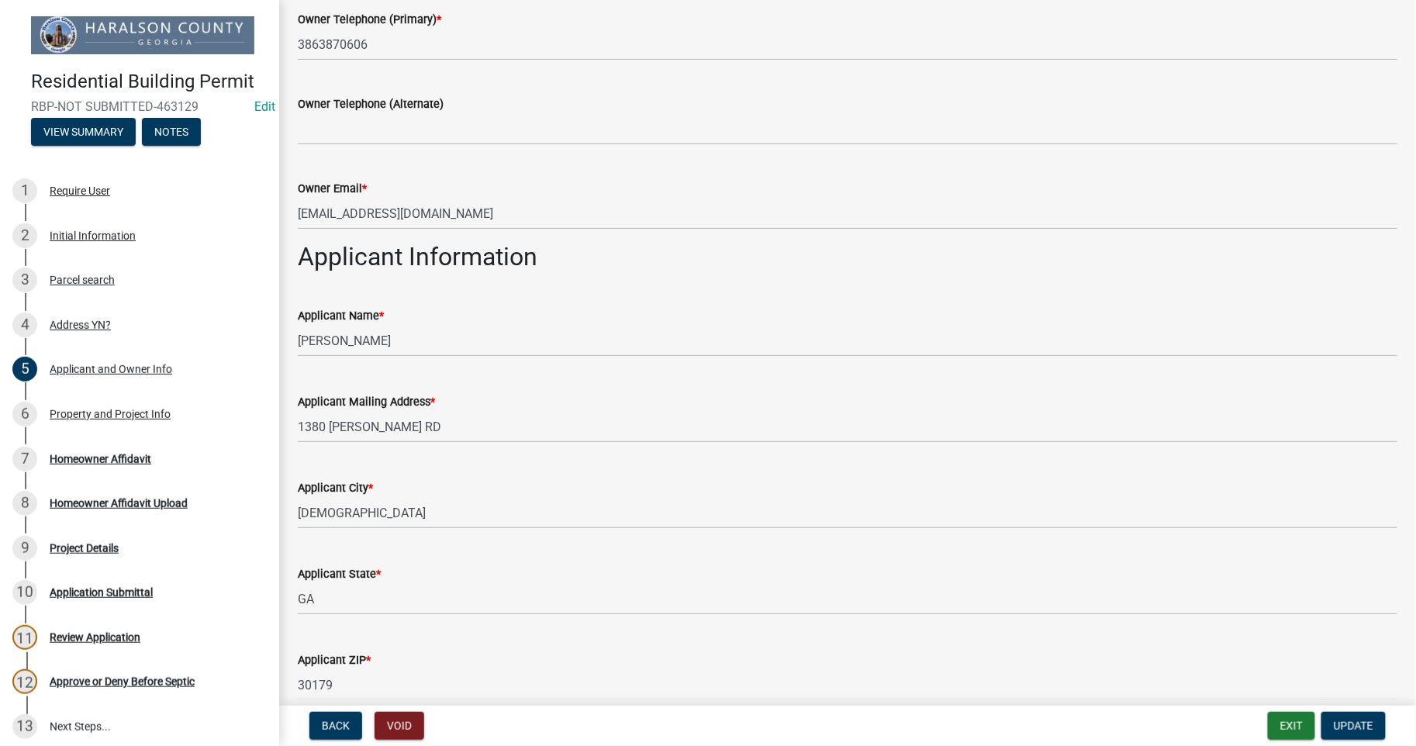
scroll to position [803, 0]
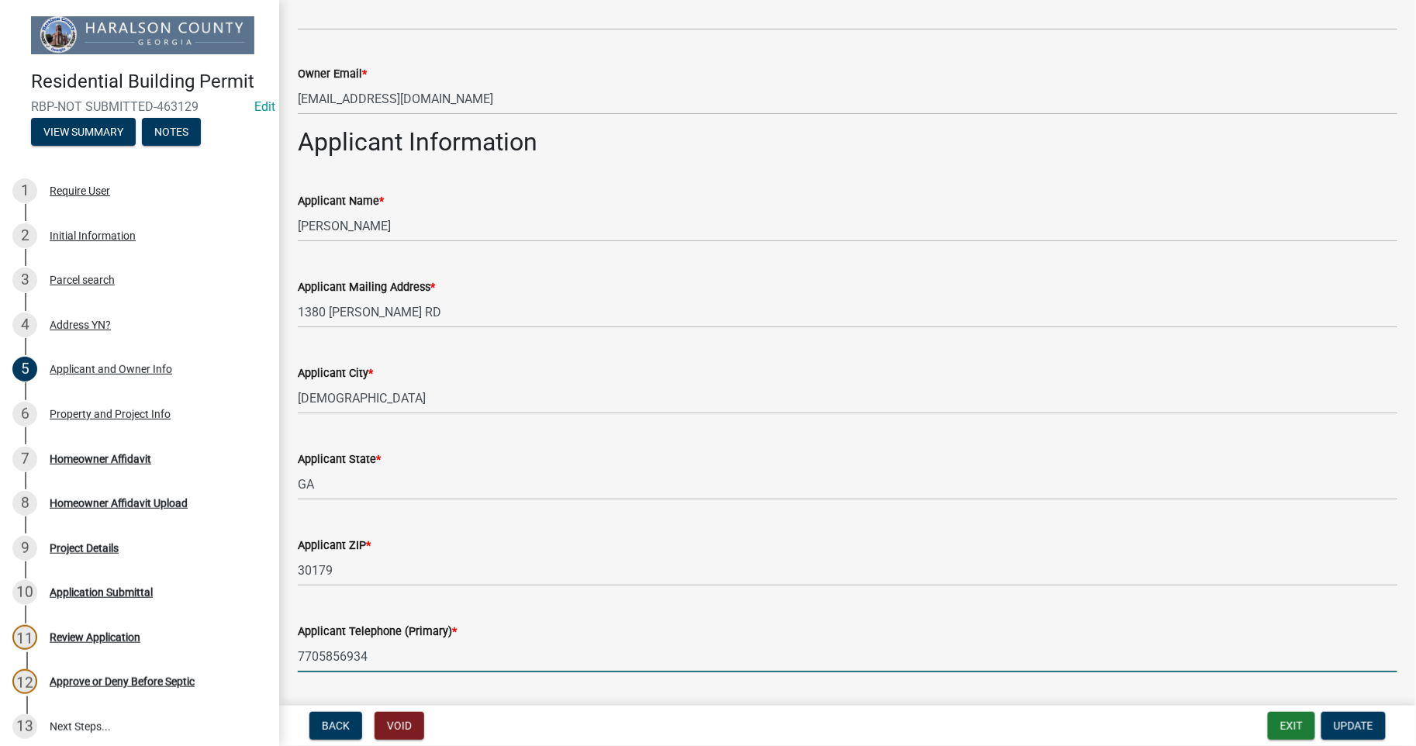
click at [394, 654] on input "7705856934" at bounding box center [848, 657] width 1100 height 32
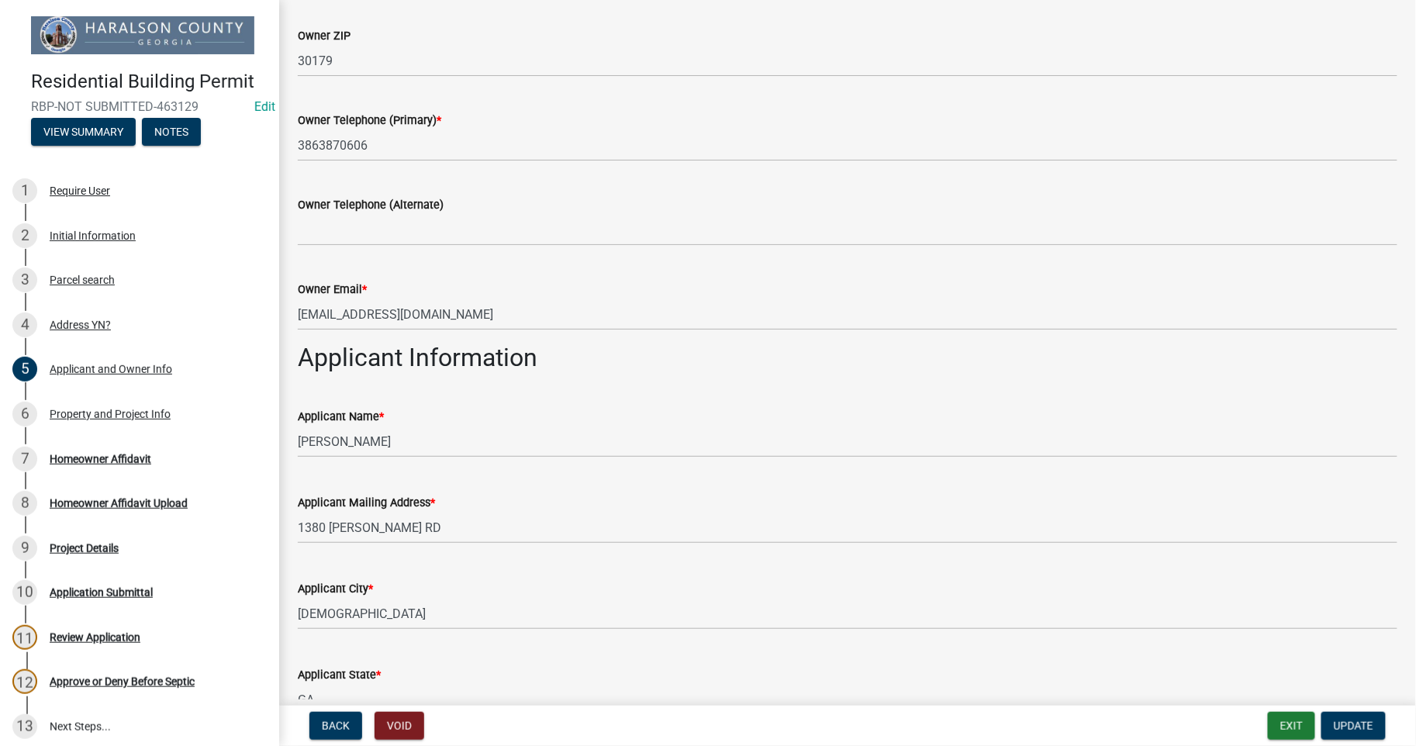
scroll to position [1021, 0]
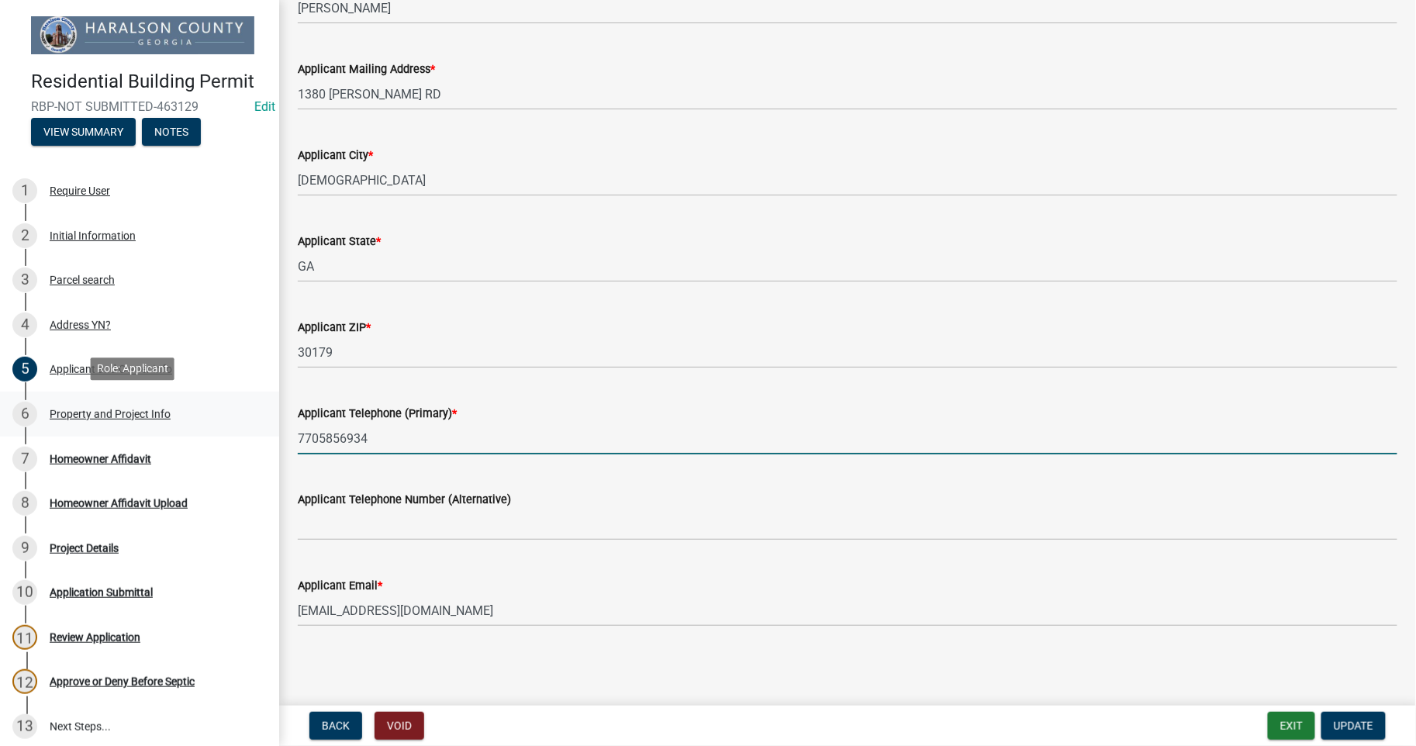
click at [76, 409] on div "Property and Project Info" at bounding box center [110, 414] width 121 height 11
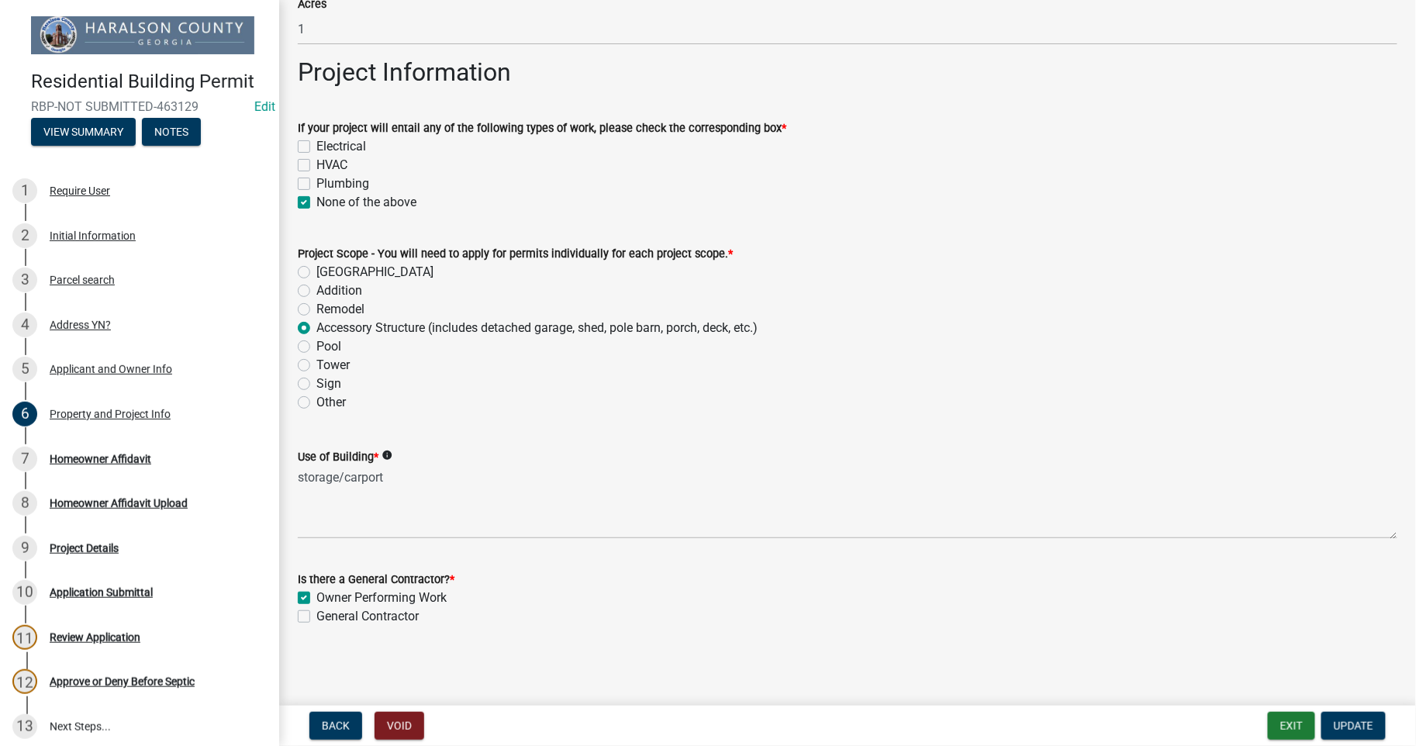
scroll to position [664, 0]
